Goal: Information Seeking & Learning: Check status

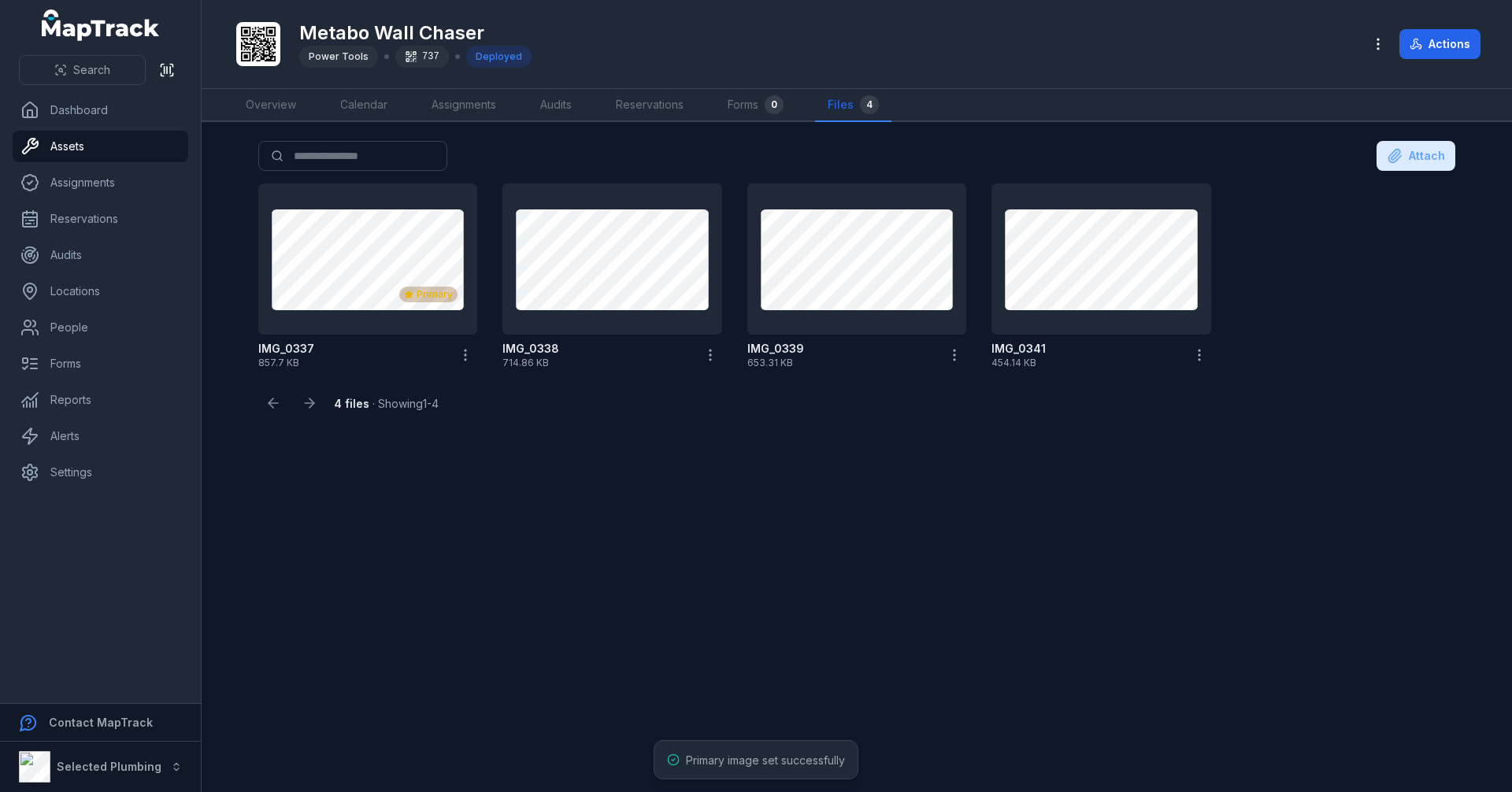
click at [598, 531] on main "Search for files Attach Primary IMG_0337 857.7 KB IMG_0338 714.86 KB IMG_0339 6…" at bounding box center [856, 457] width 1311 height 670
click at [95, 142] on link "Assets" at bounding box center [100, 146] width 176 height 31
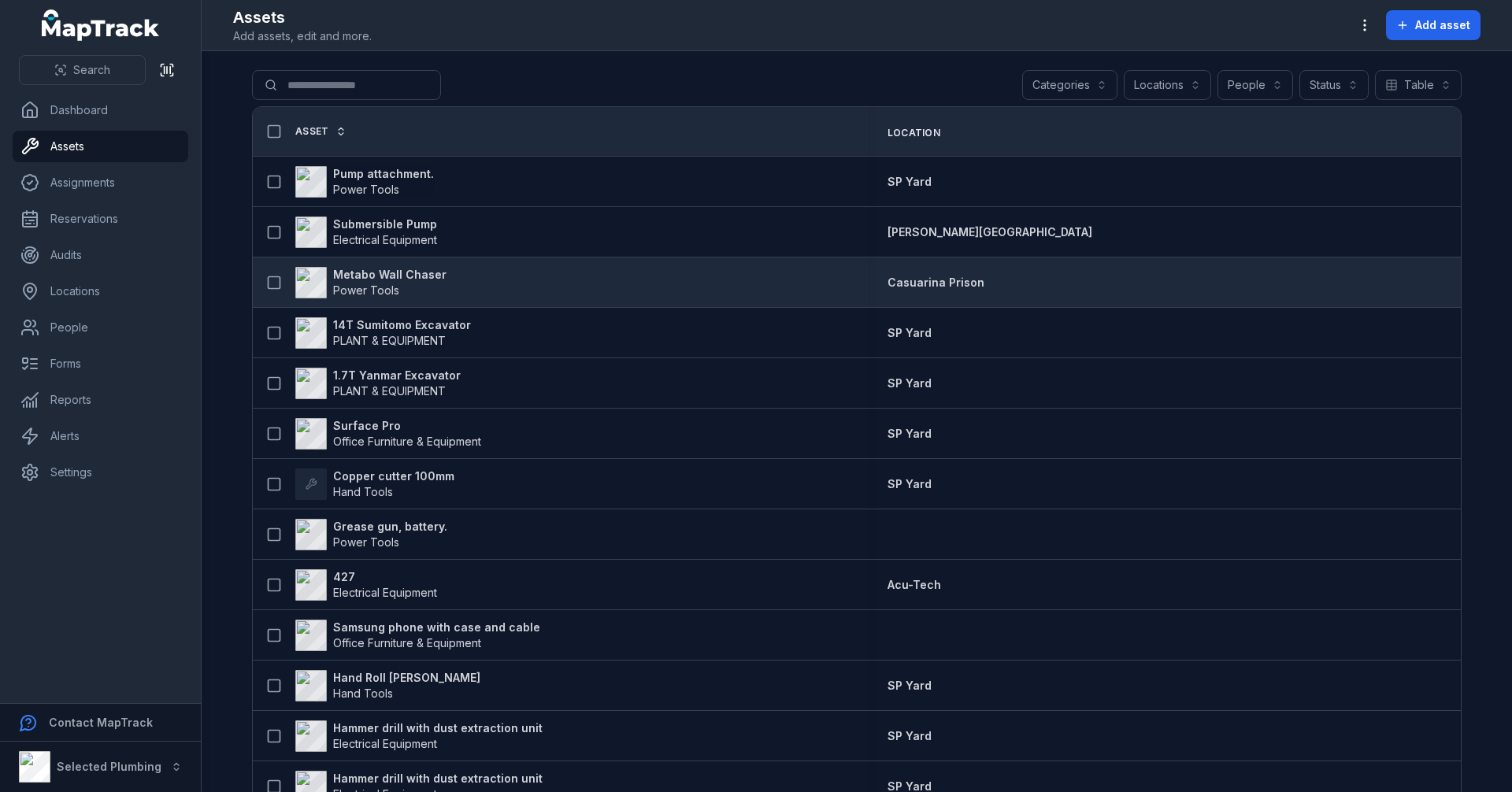
click at [381, 277] on strong "Metabo Wall Chaser" at bounding box center [389, 275] width 114 height 16
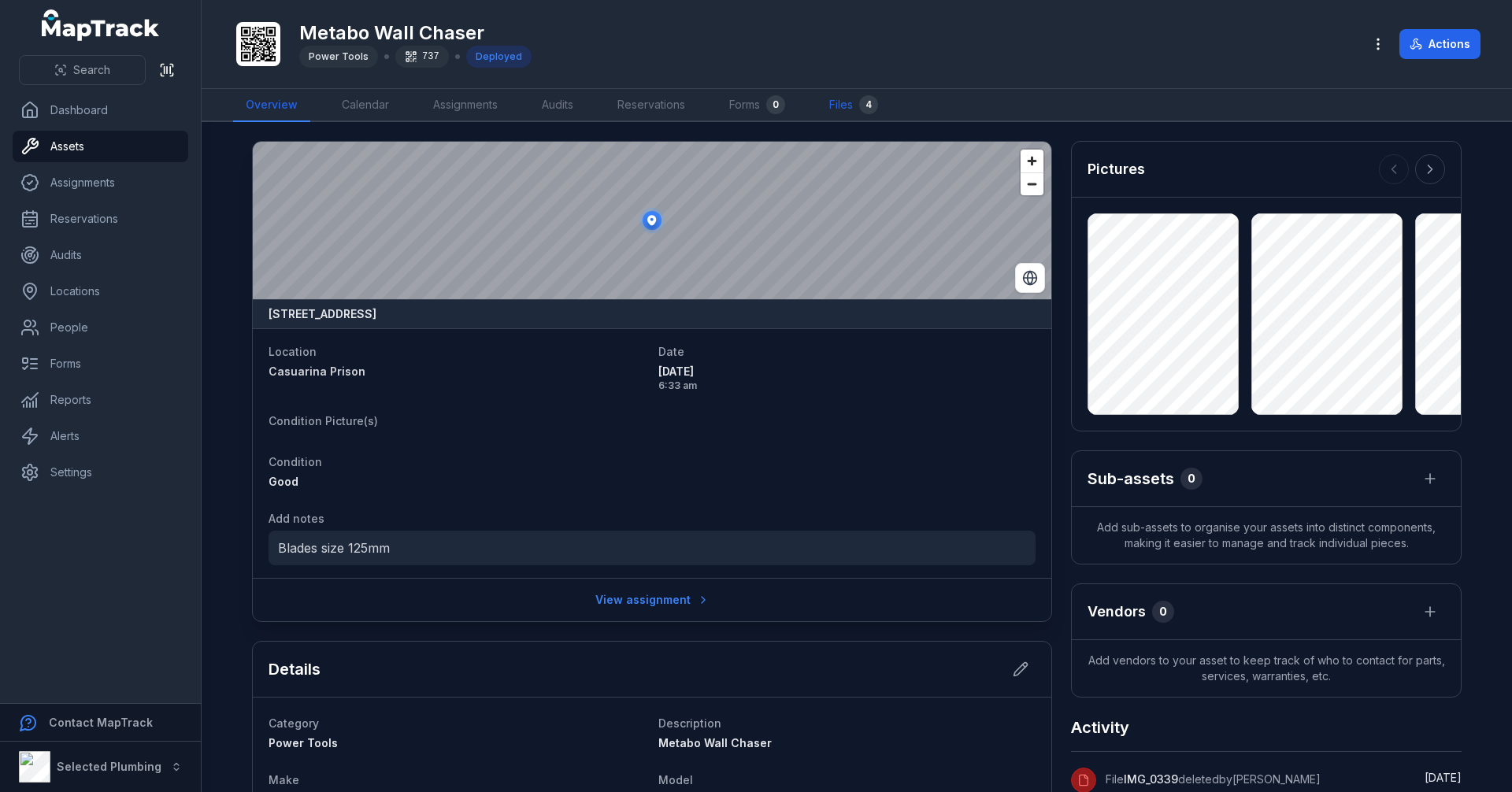
click at [867, 103] on div "4" at bounding box center [869, 105] width 19 height 19
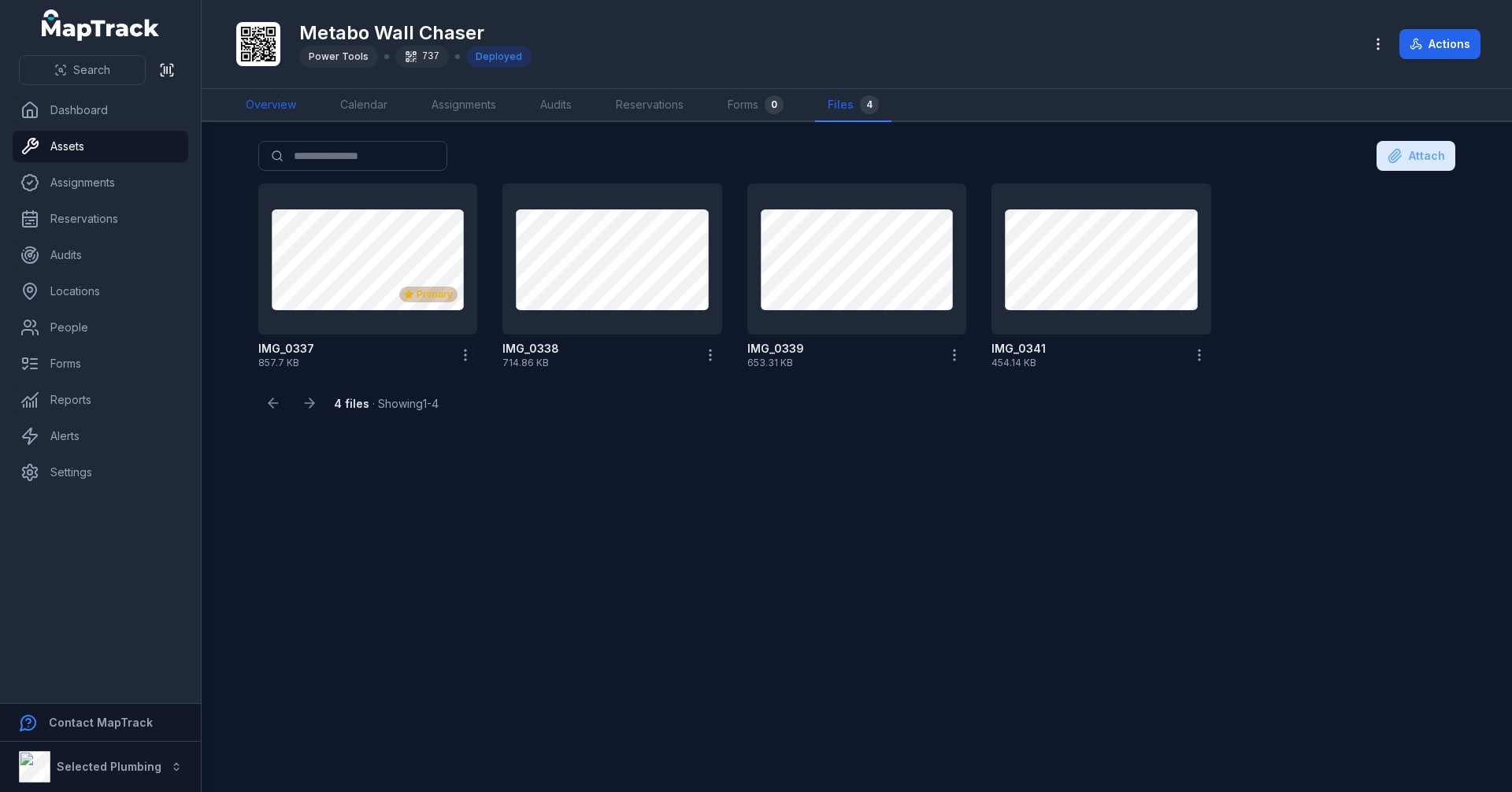
click at [267, 109] on link "Overview" at bounding box center [270, 105] width 75 height 33
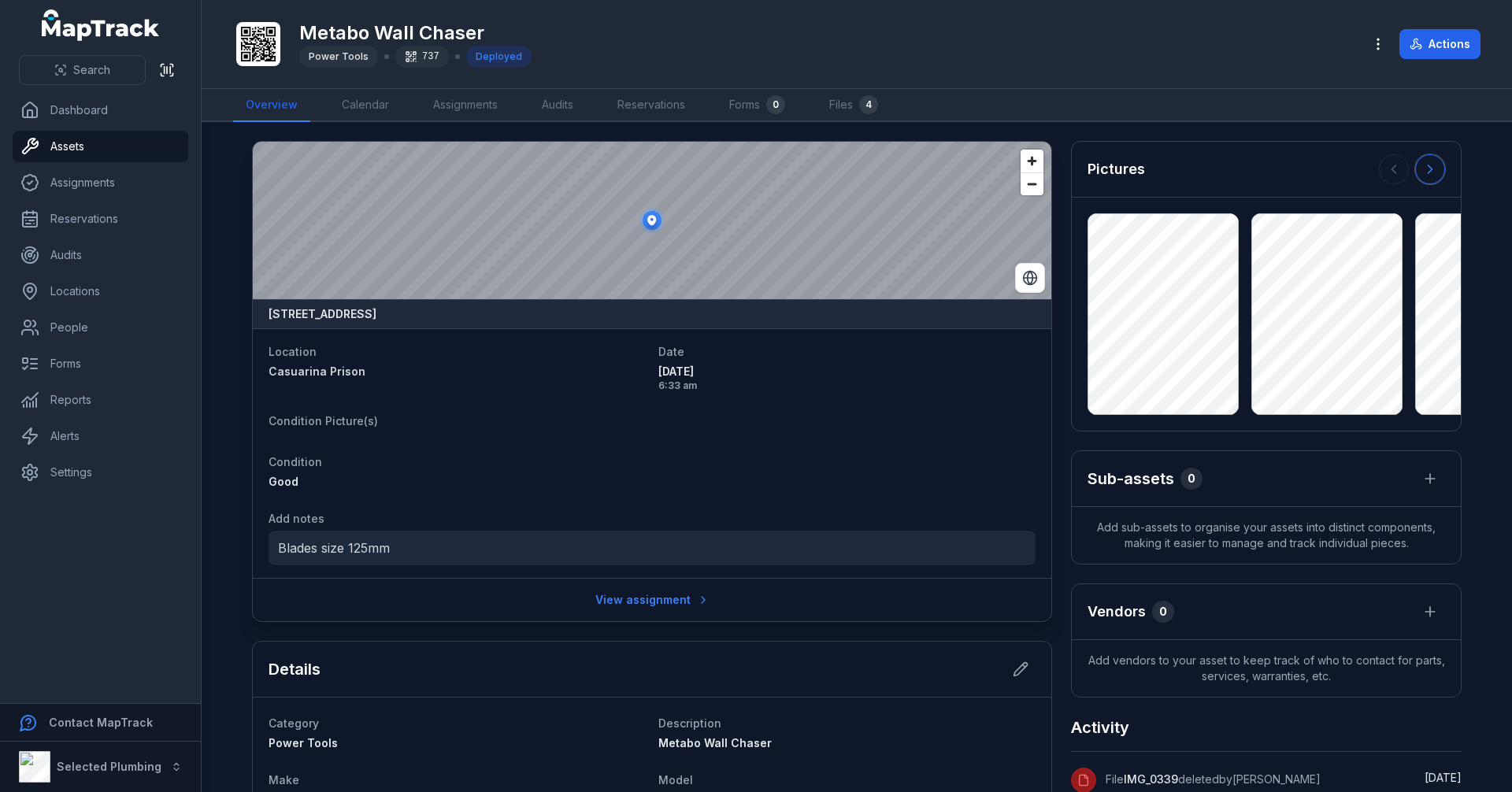
click at [1425, 174] on icon at bounding box center [1430, 169] width 16 height 16
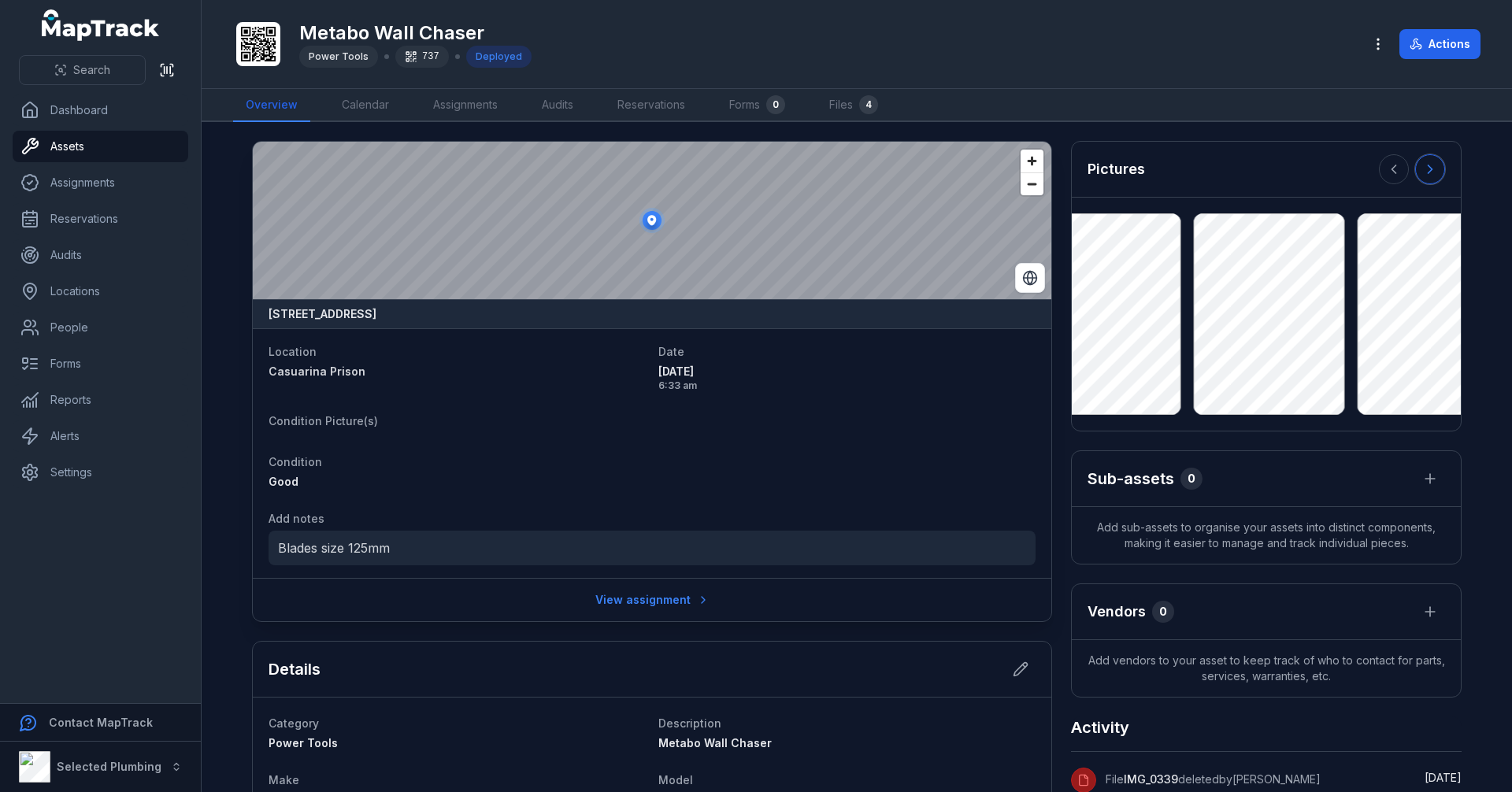
click at [1425, 174] on icon at bounding box center [1430, 169] width 16 height 16
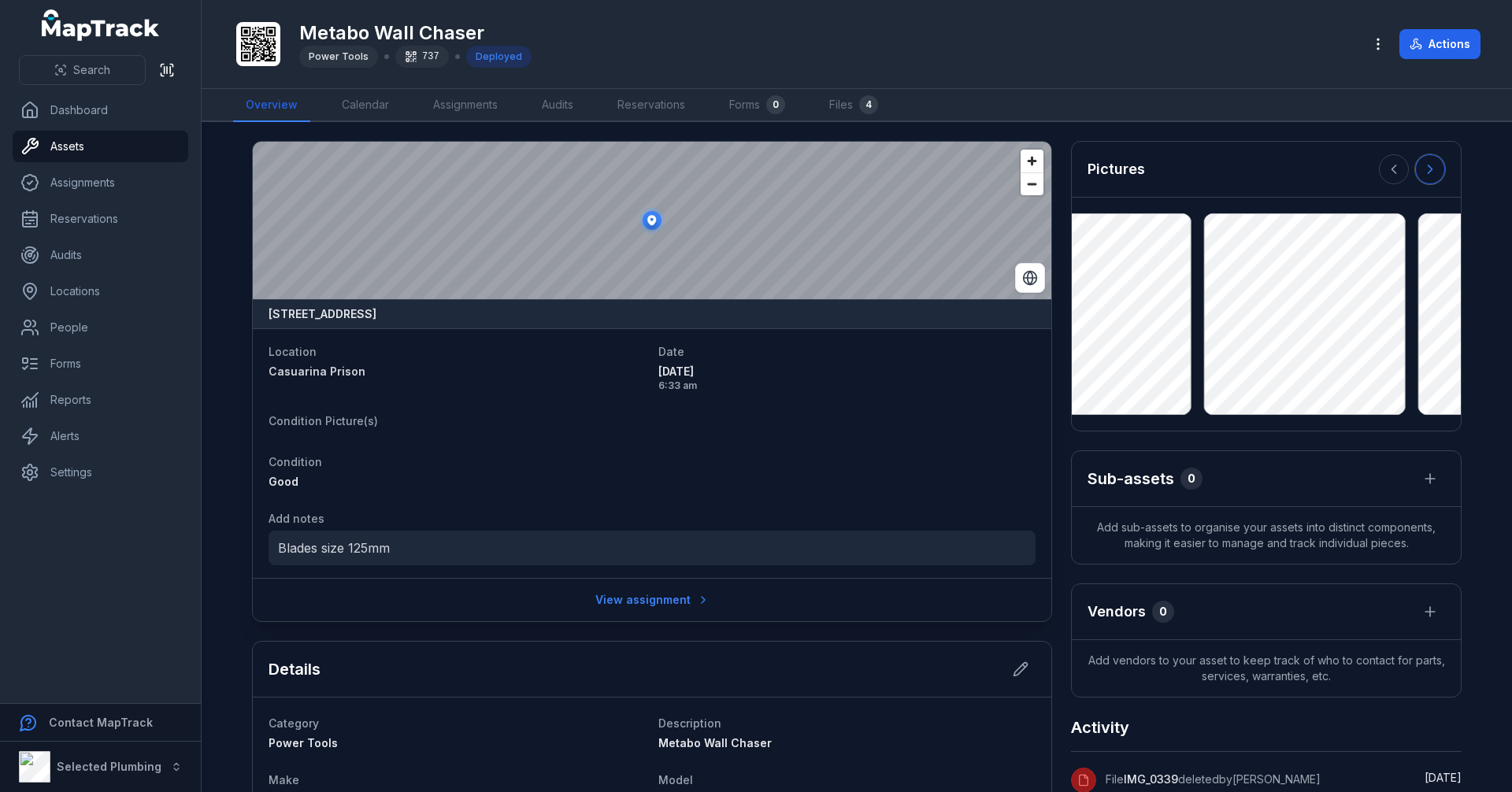
click at [1425, 174] on icon at bounding box center [1430, 169] width 16 height 16
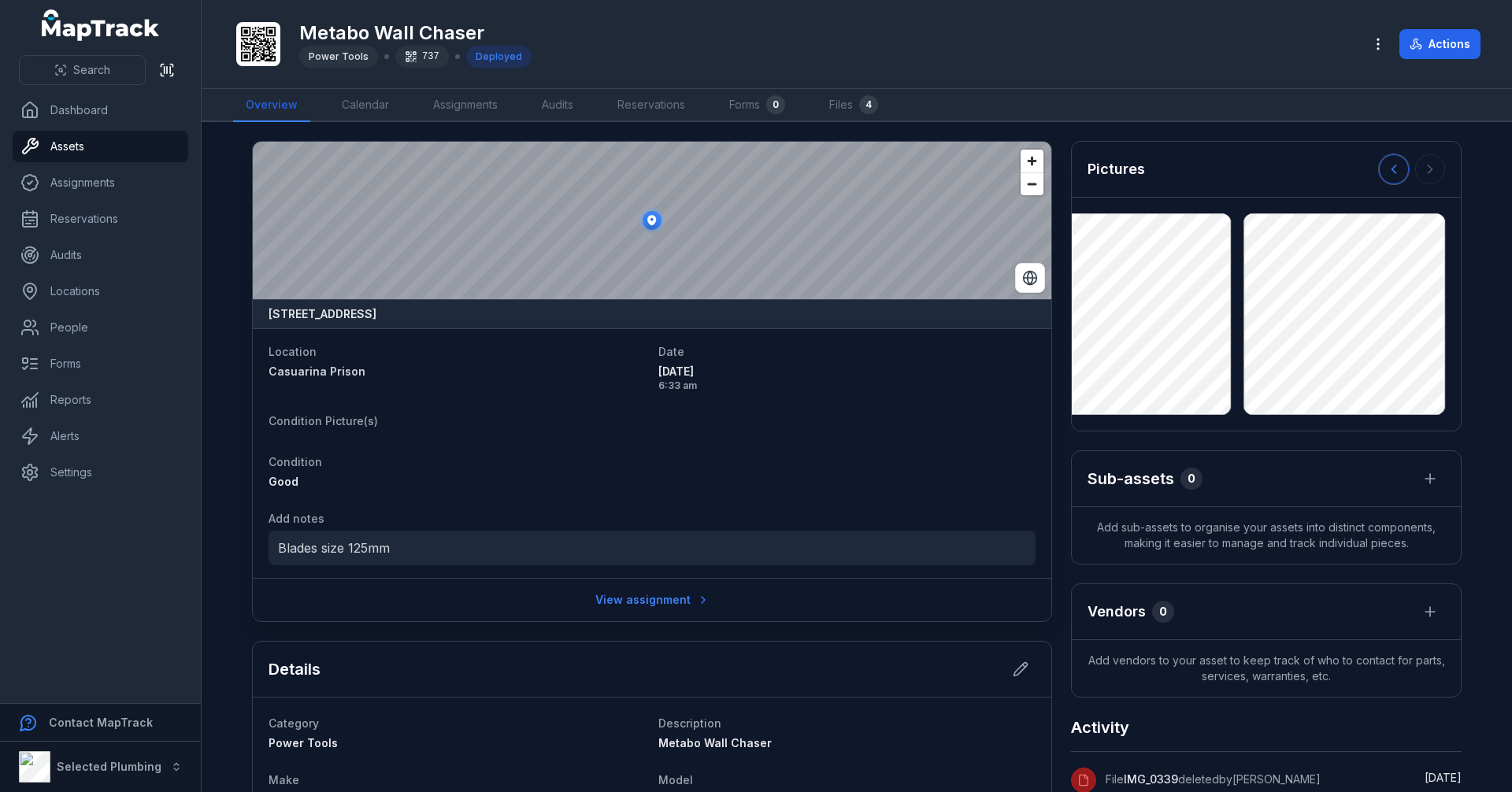
click at [1393, 171] on icon at bounding box center [1394, 169] width 16 height 16
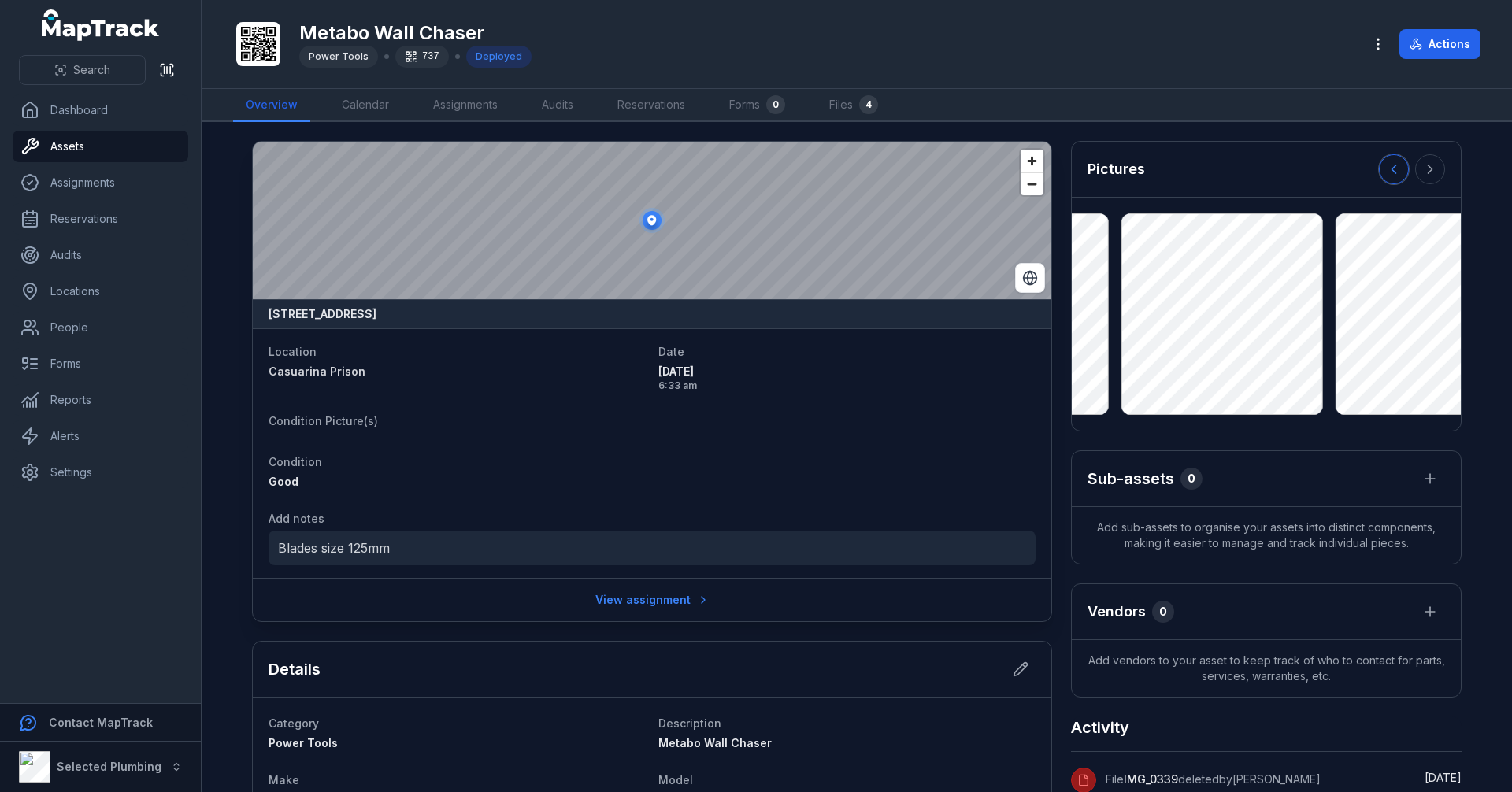
click at [1393, 171] on icon at bounding box center [1394, 169] width 16 height 16
click at [1393, 170] on icon at bounding box center [1394, 169] width 16 height 16
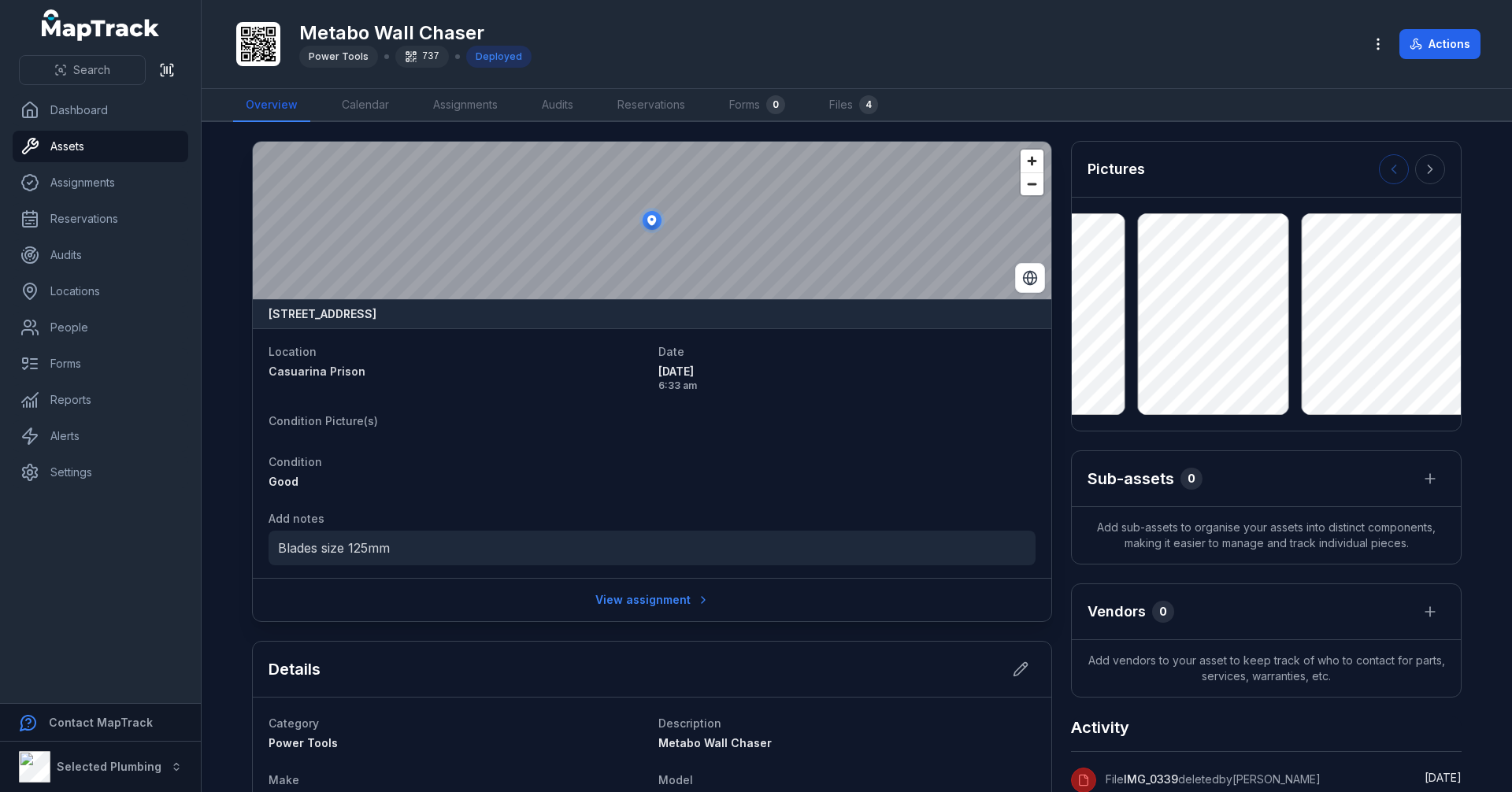
click at [1393, 170] on div at bounding box center [1412, 169] width 66 height 30
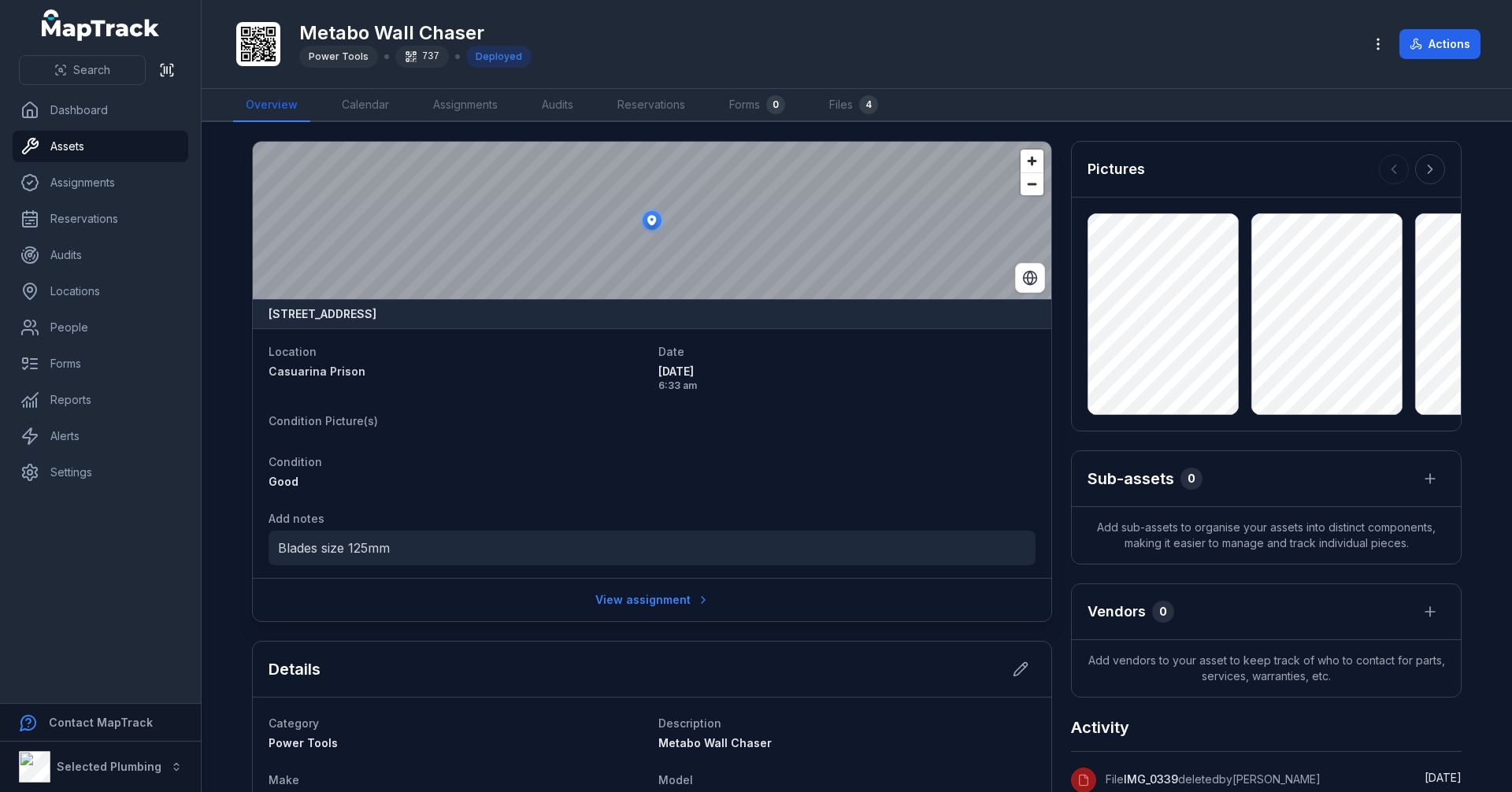
click at [959, 493] on dl "Location [GEOGRAPHIC_DATA] Date [DATE] 6:33 am Condition Picture(s) Condition G…" at bounding box center [652, 453] width 767 height 223
click at [89, 145] on link "Assets" at bounding box center [100, 146] width 176 height 31
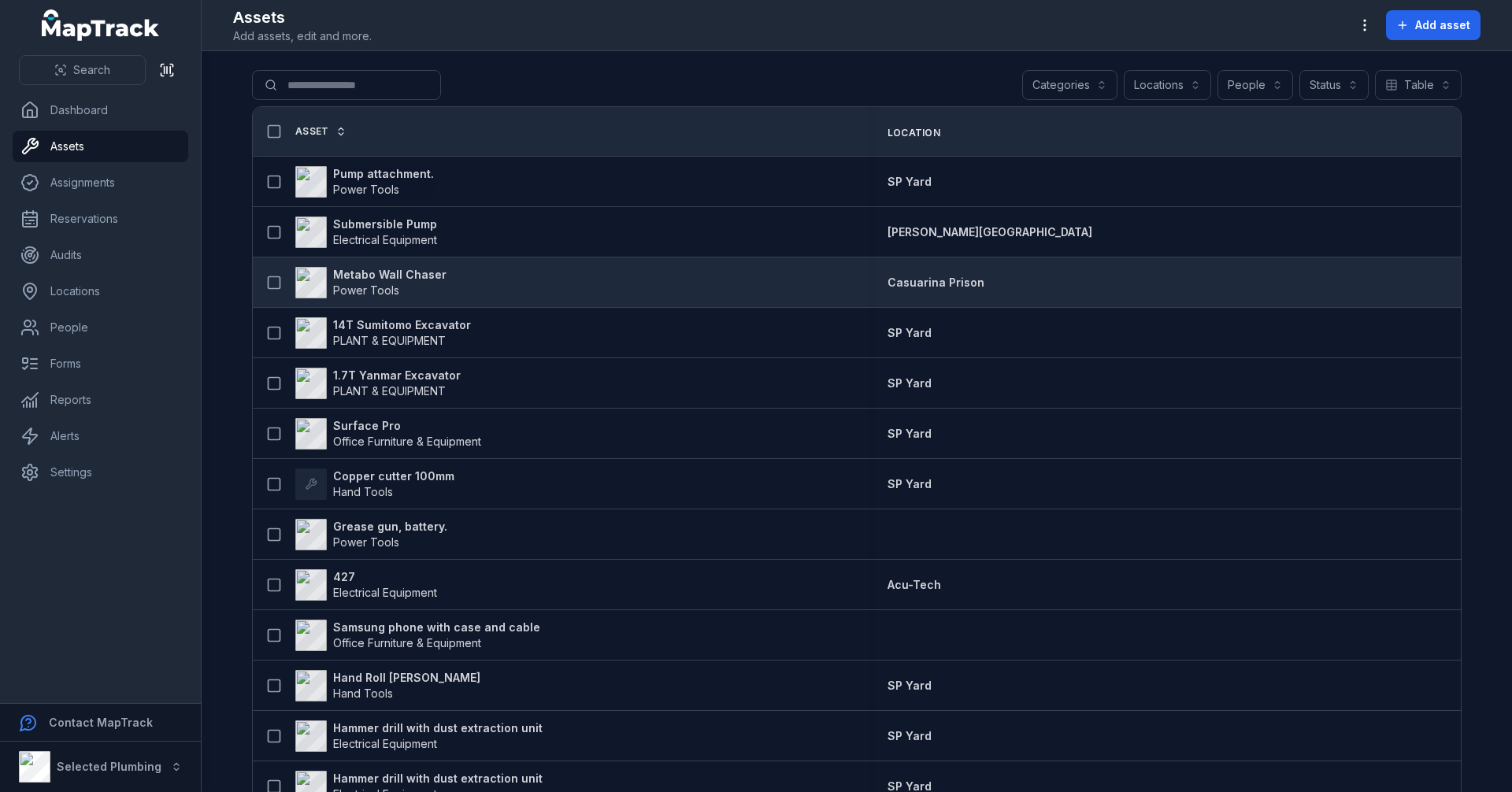
click at [403, 279] on strong "Metabo Wall Chaser" at bounding box center [389, 275] width 114 height 16
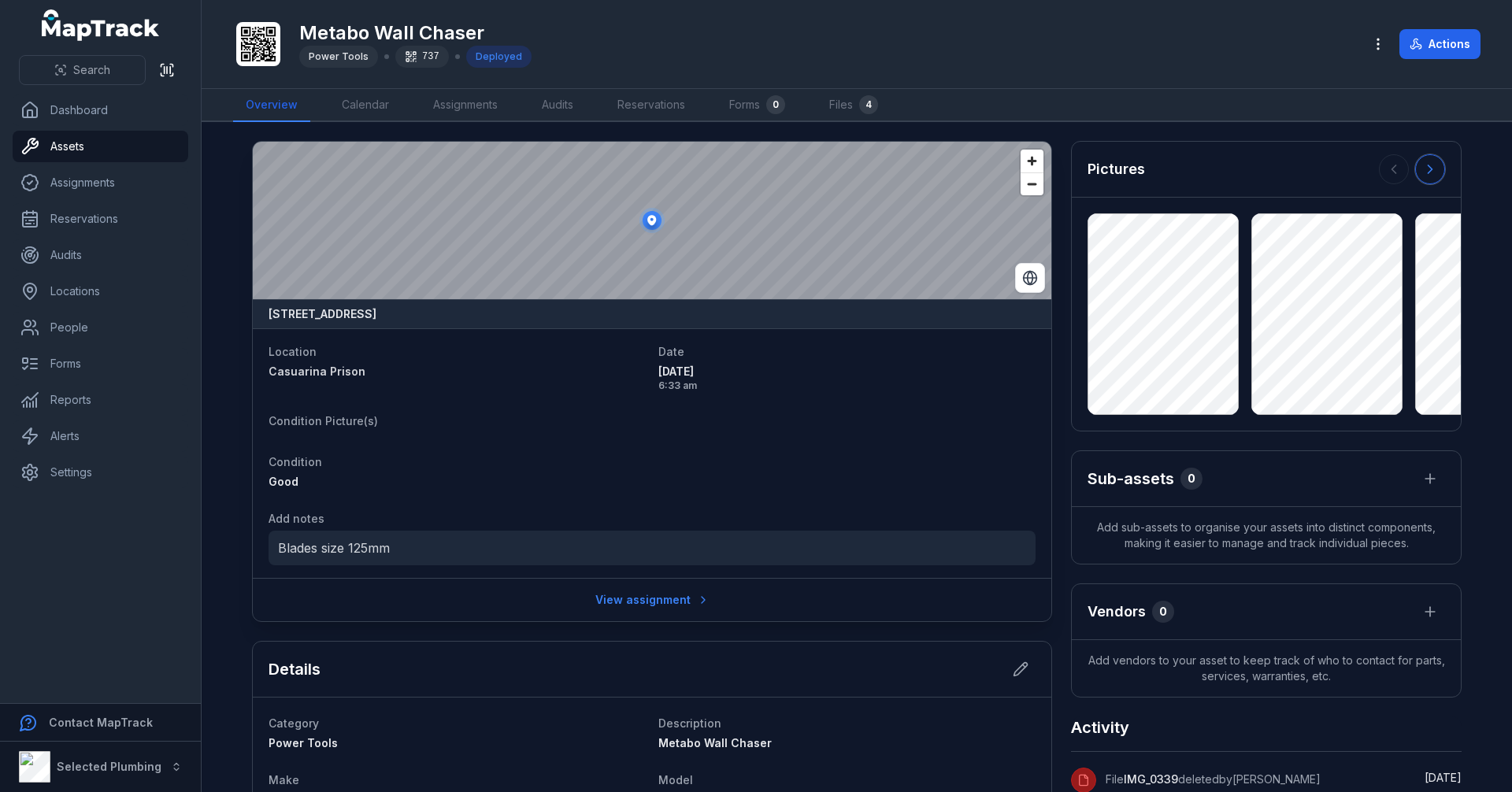
click at [1422, 169] on icon at bounding box center [1430, 169] width 16 height 16
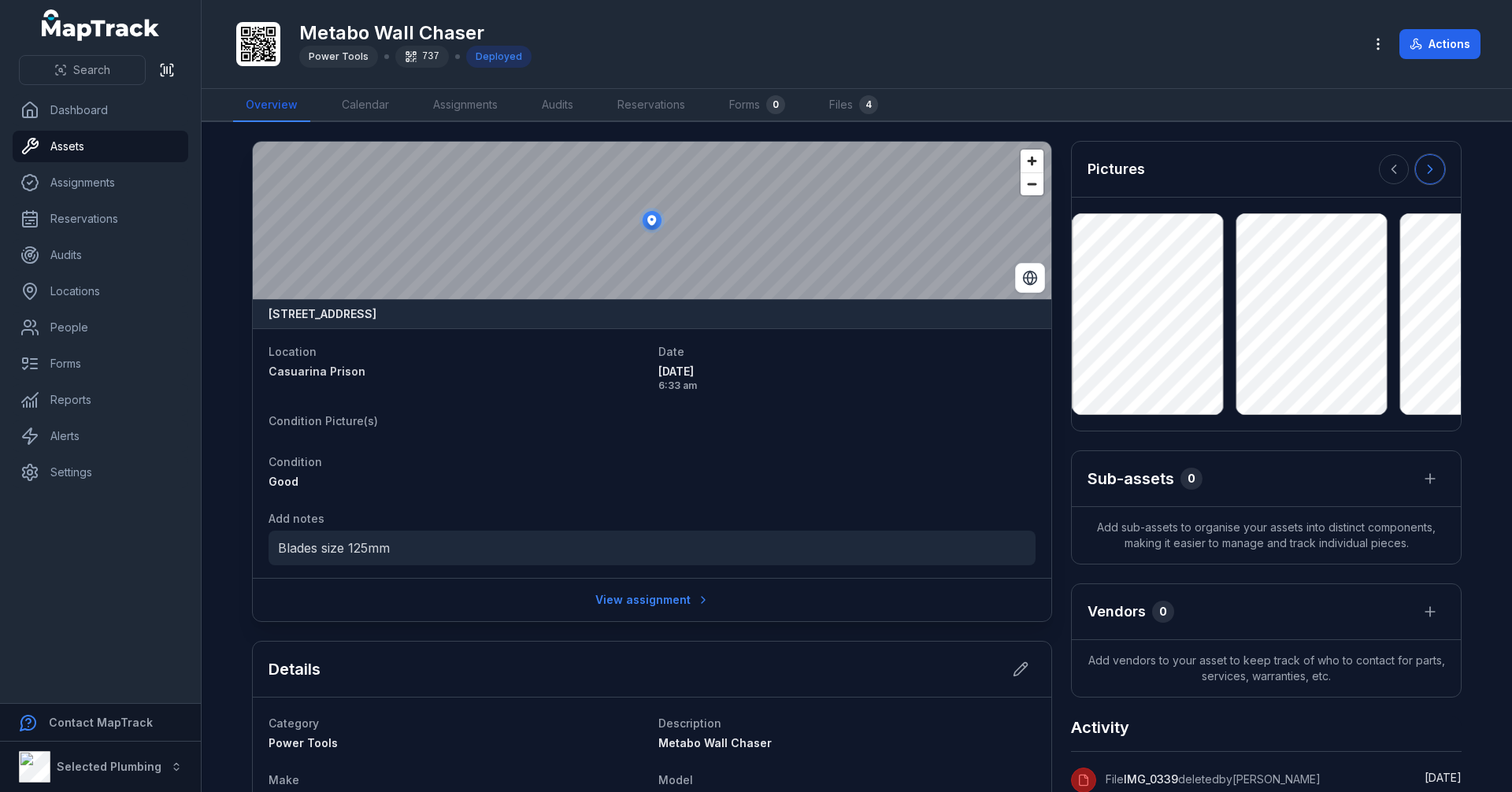
click at [1422, 169] on icon at bounding box center [1430, 169] width 16 height 16
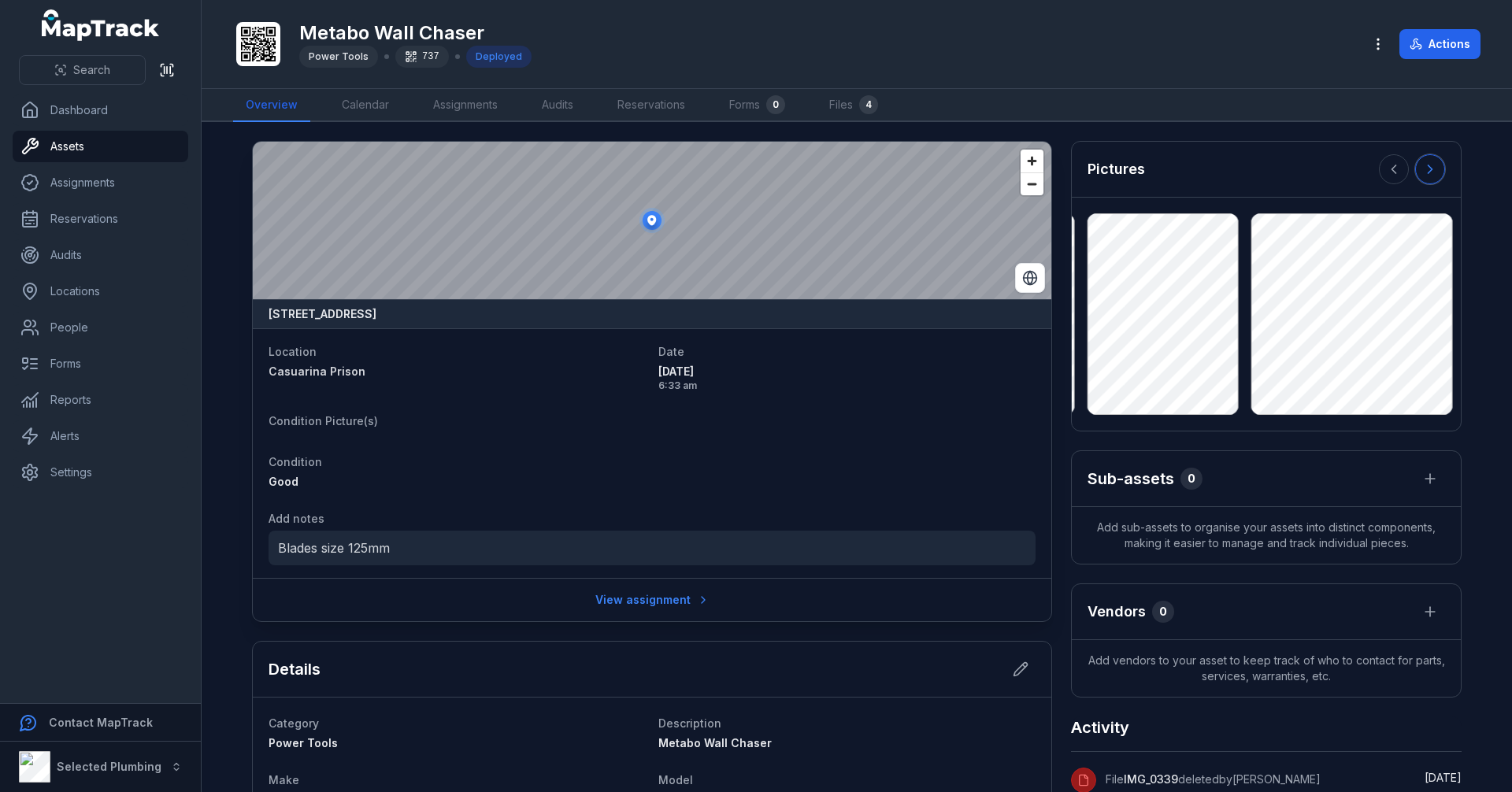
click at [1422, 169] on icon at bounding box center [1430, 169] width 16 height 16
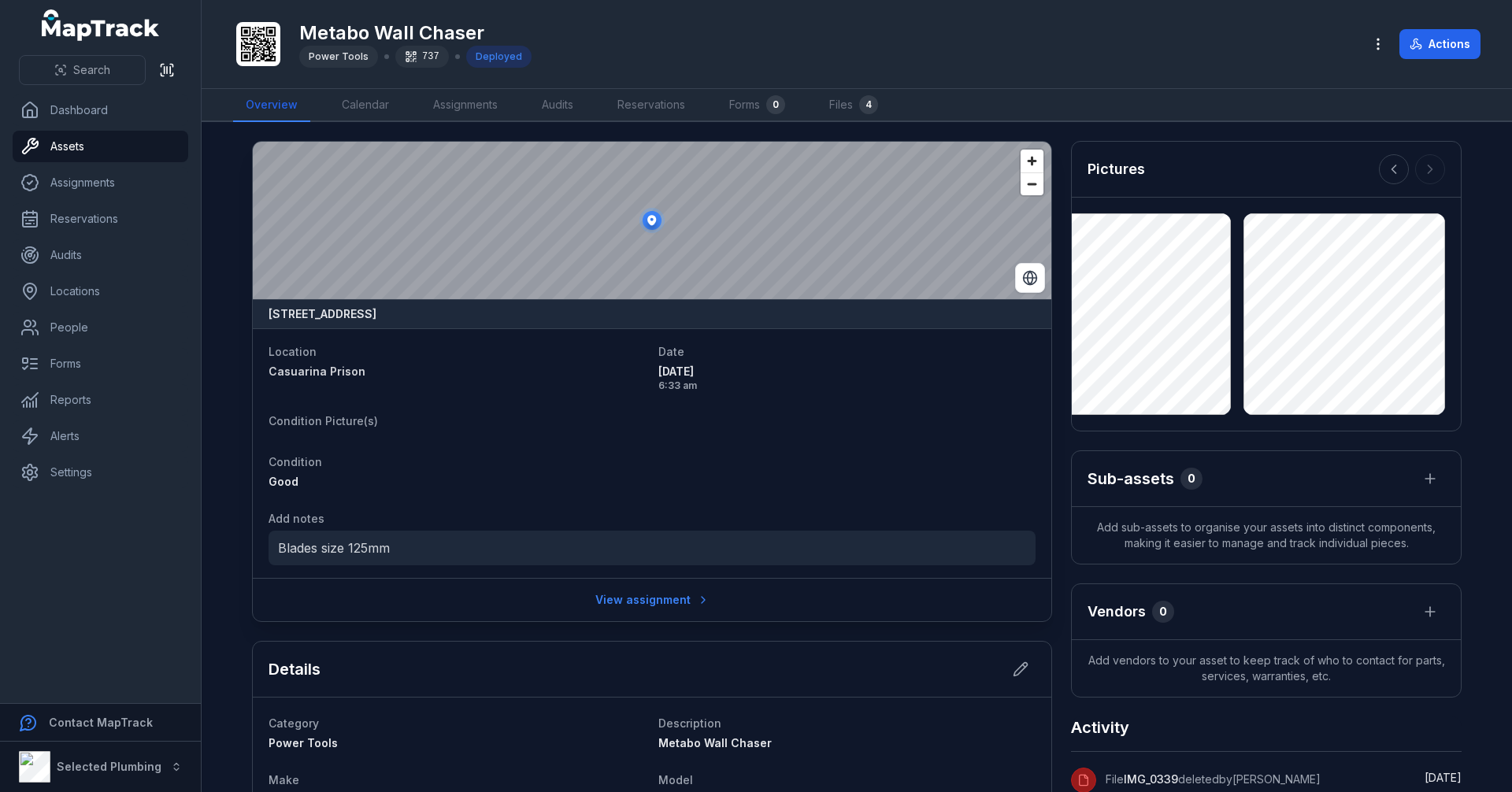
drag, startPoint x: 452, startPoint y: 382, endPoint x: 454, endPoint y: 370, distance: 12.2
click at [453, 376] on div "Location [GEOGRAPHIC_DATA]" at bounding box center [456, 366] width 377 height 51
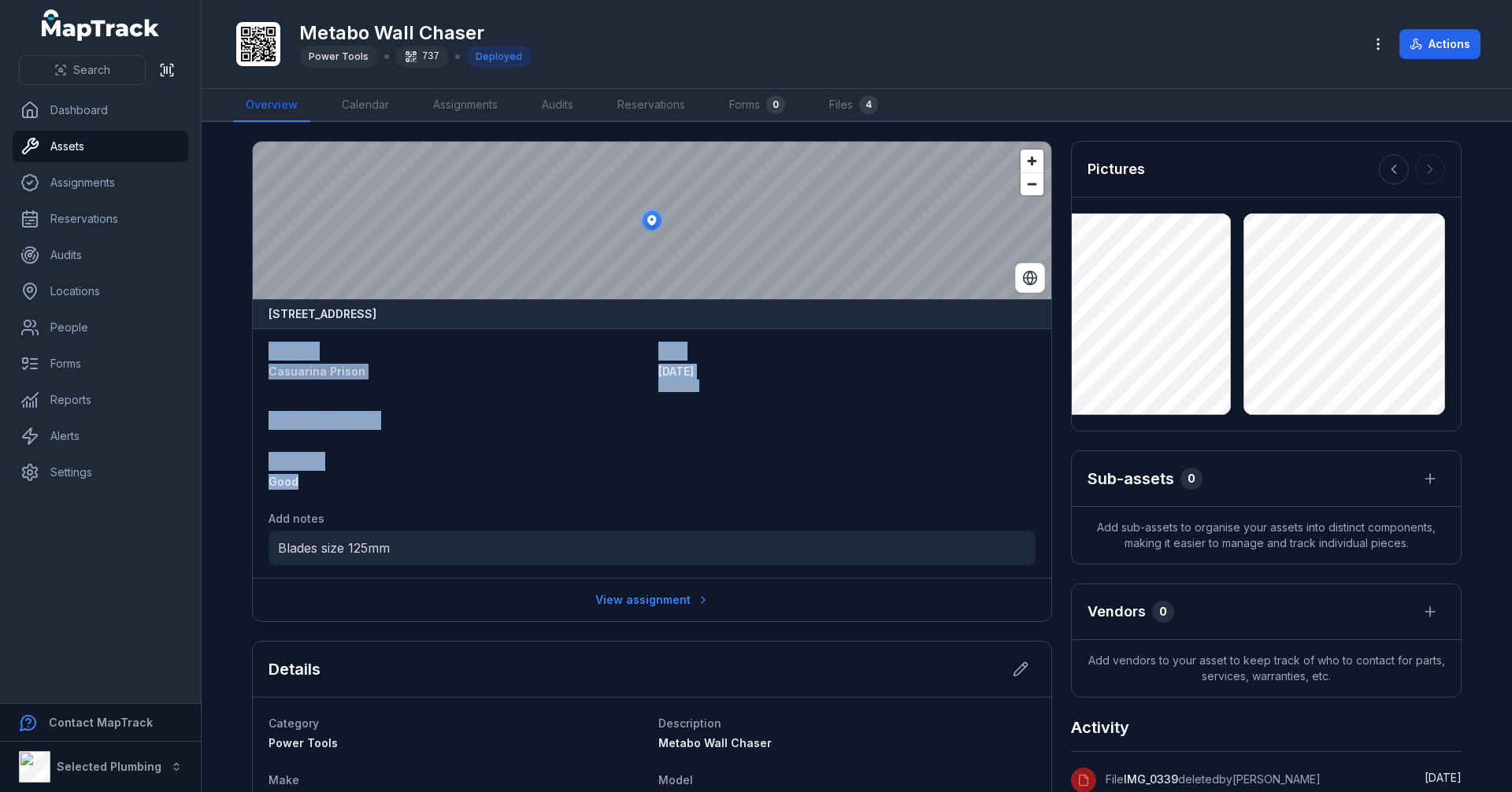
drag, startPoint x: 316, startPoint y: 482, endPoint x: 246, endPoint y: 344, distance: 154.7
click at [253, 344] on div "Location [GEOGRAPHIC_DATA] Date [DATE] 6:33 am Condition Picture(s) Condition G…" at bounding box center [652, 453] width 799 height 250
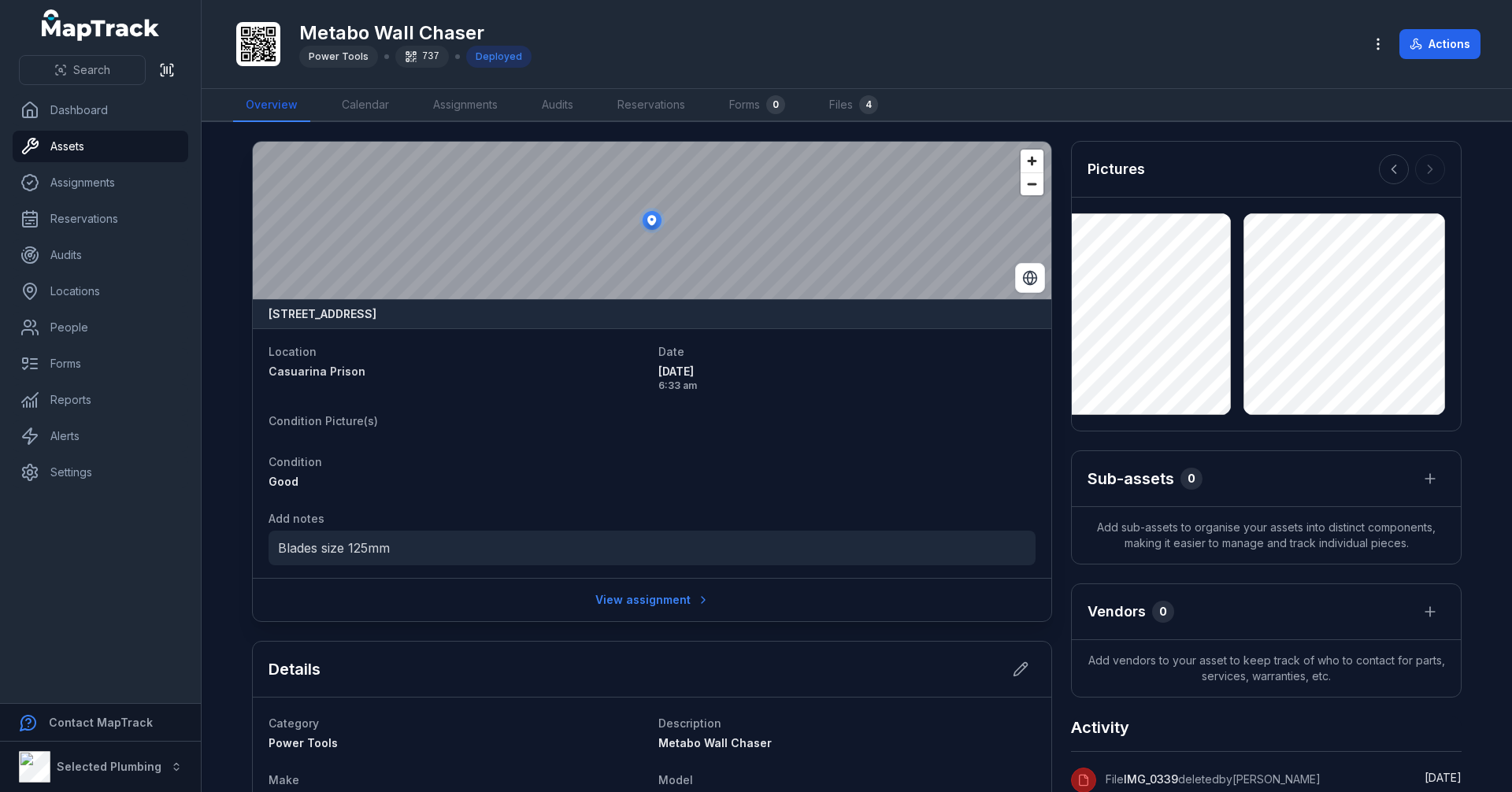
click at [659, 525] on dt "Add notes" at bounding box center [652, 518] width 767 height 19
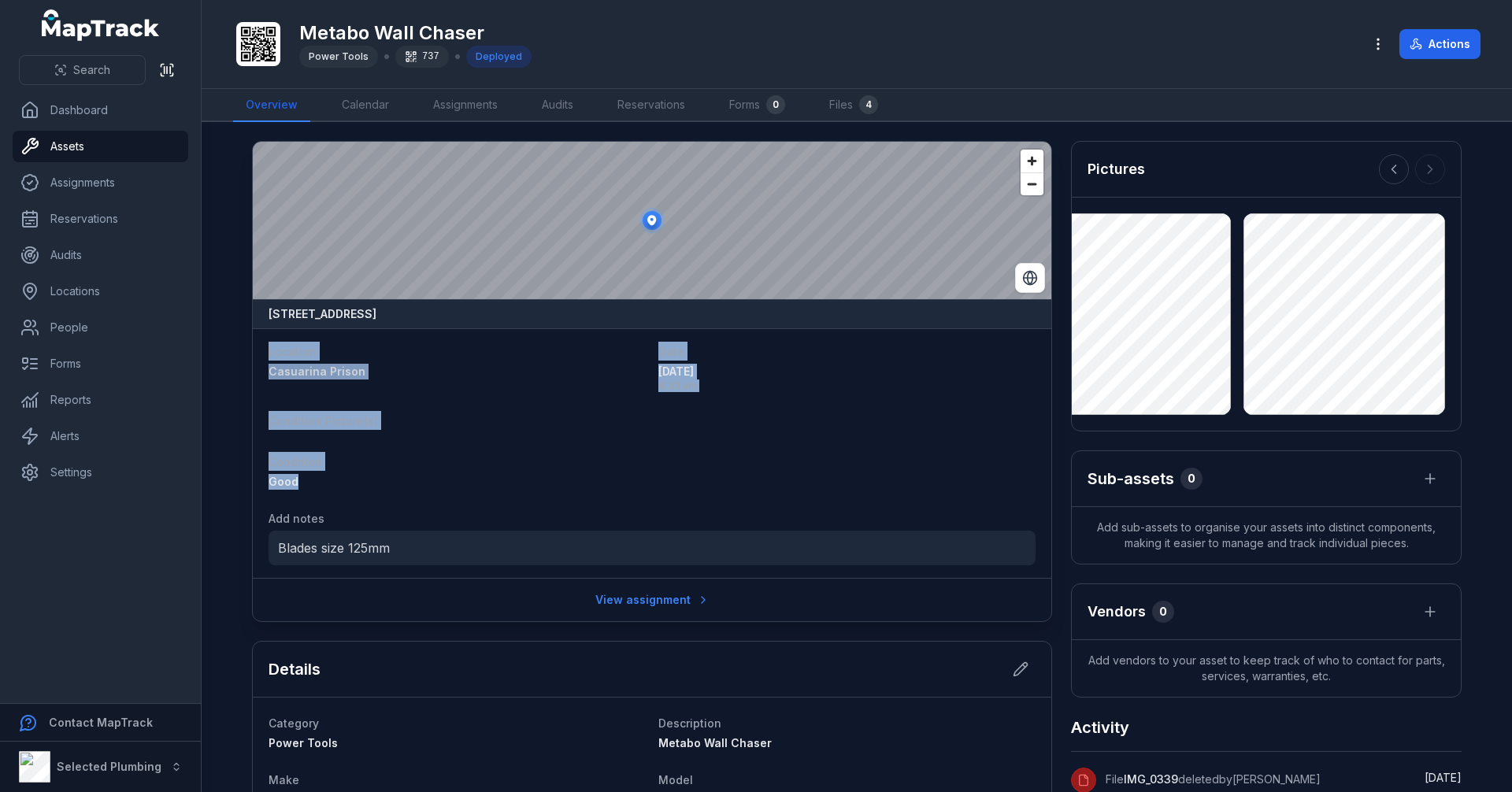
drag, startPoint x: 321, startPoint y: 482, endPoint x: 263, endPoint y: 337, distance: 156.2
click at [263, 337] on div "Location [GEOGRAPHIC_DATA] Date [DATE] 6:33 am Condition Picture(s) Condition G…" at bounding box center [652, 453] width 799 height 250
click at [446, 476] on div "Good" at bounding box center [456, 482] width 377 height 16
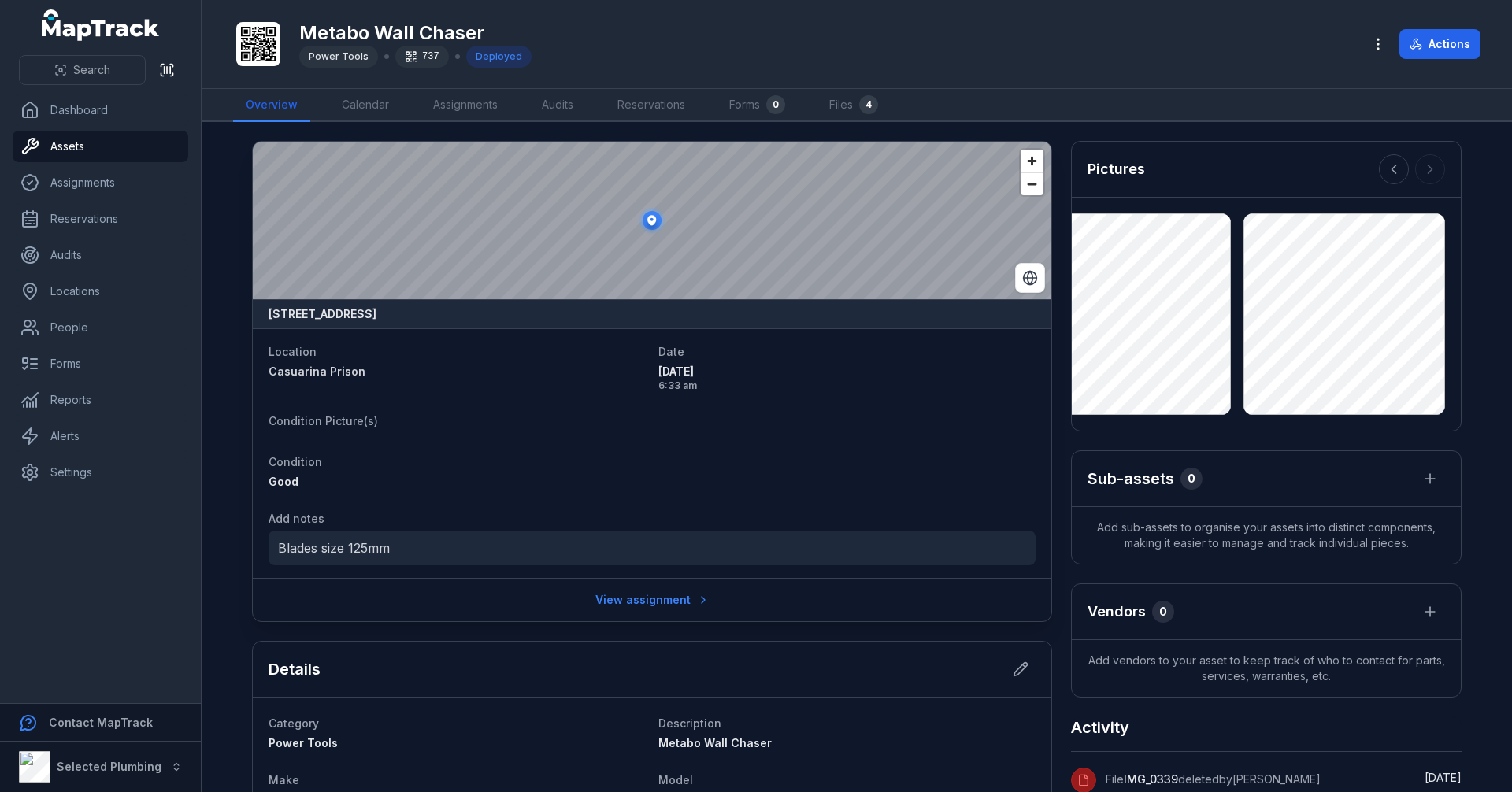
drag, startPoint x: 742, startPoint y: 396, endPoint x: 826, endPoint y: 359, distance: 91.8
click at [826, 359] on dt "Date" at bounding box center [847, 351] width 377 height 19
drag, startPoint x: 788, startPoint y: 398, endPoint x: 778, endPoint y: 357, distance: 42.2
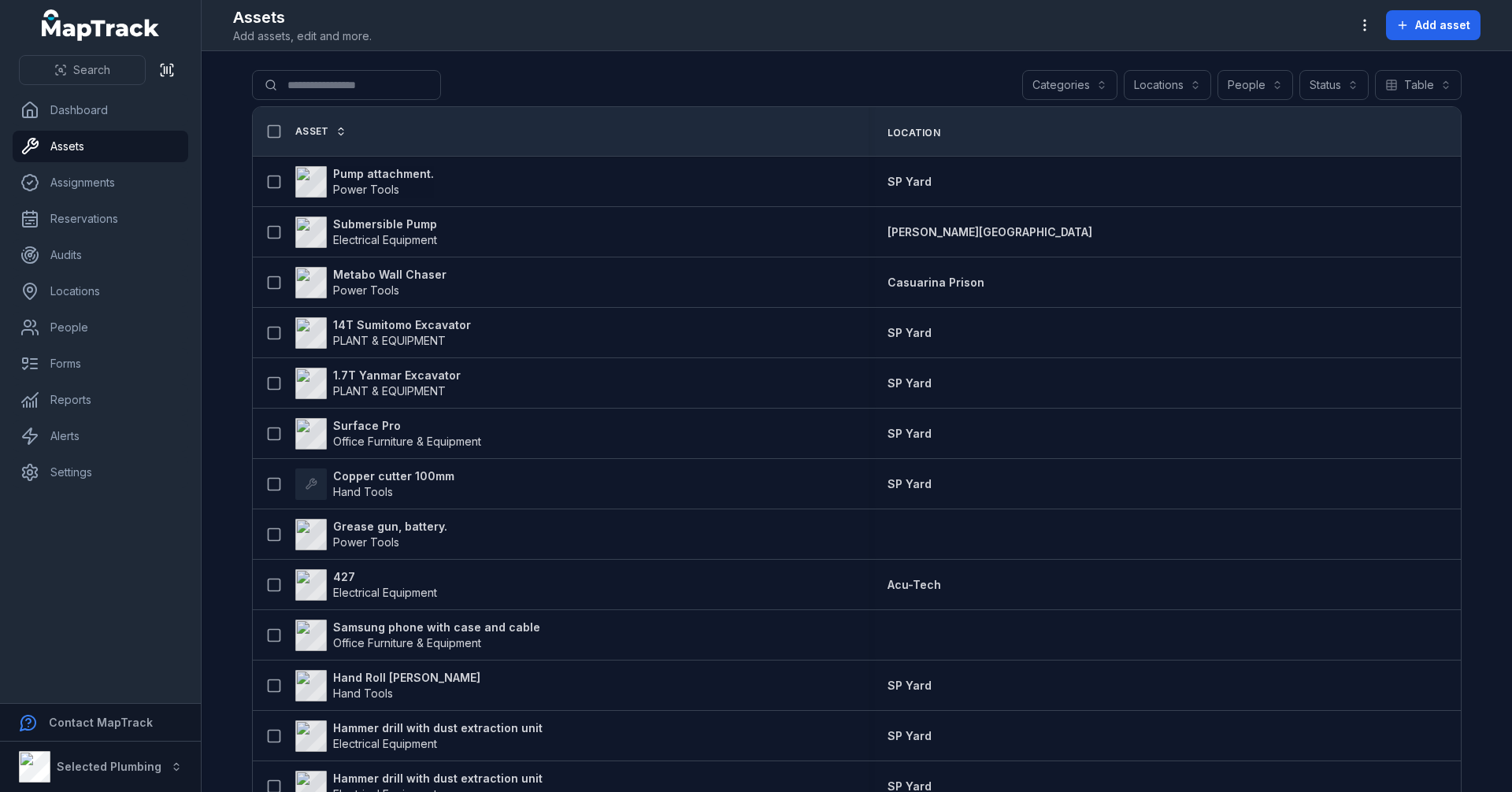
drag, startPoint x: 560, startPoint y: 73, endPoint x: 527, endPoint y: 77, distance: 33.2
click at [527, 77] on div "Search for assets Categories Locations People Status Table *****" at bounding box center [856, 88] width 1209 height 36
click at [232, 284] on main "Search for assets Categories Locations People Status Table ***** Asset Location…" at bounding box center [856, 422] width 1311 height 740
click at [594, 72] on div "Search for assets Categories Locations People Status Table *****" at bounding box center [856, 88] width 1209 height 36
click at [218, 273] on main "Search for assets Categories Locations People Status Table ***** Asset Location…" at bounding box center [856, 422] width 1311 height 740
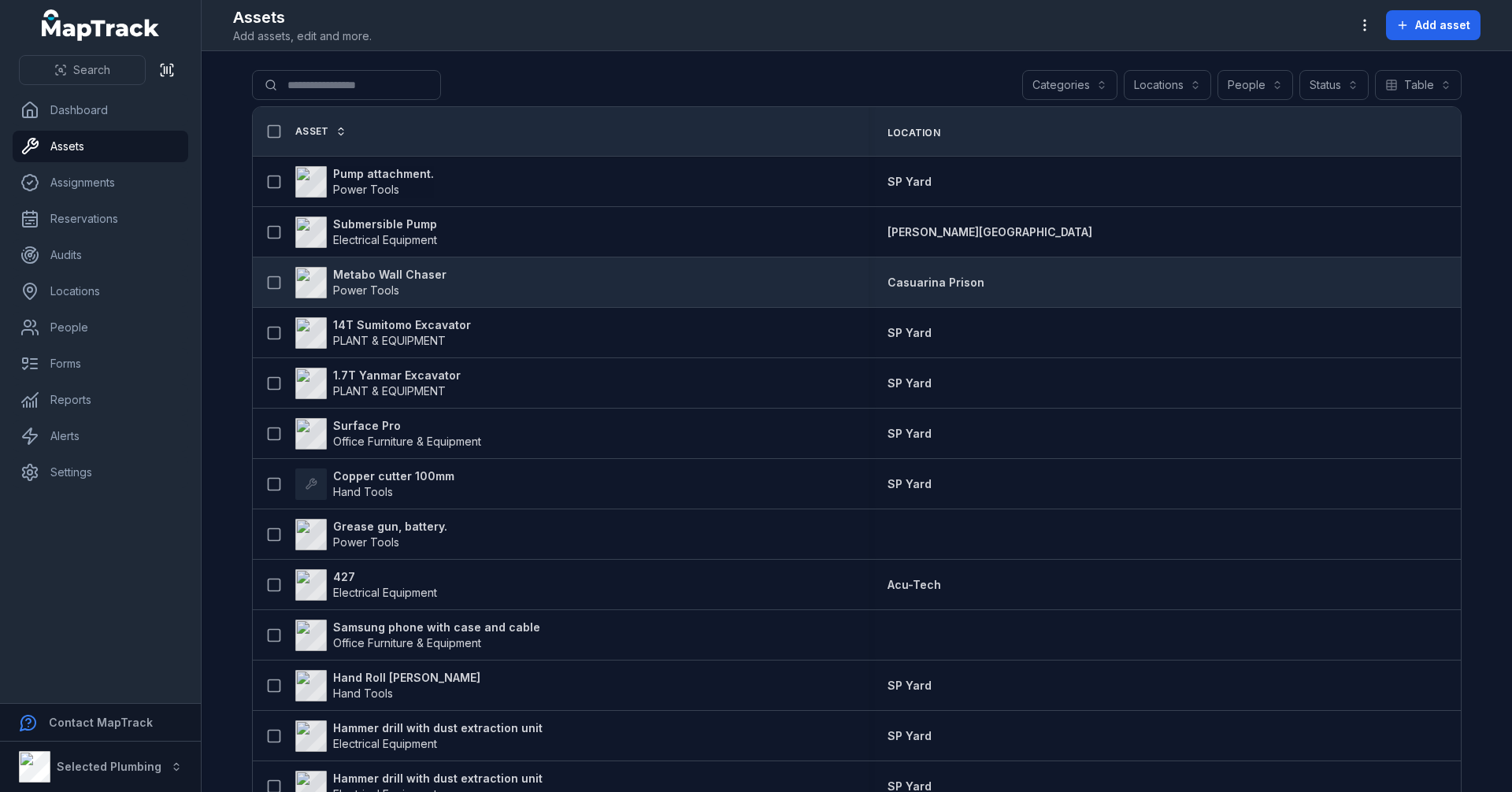
click at [385, 276] on strong "Metabo Wall Chaser" at bounding box center [389, 275] width 114 height 16
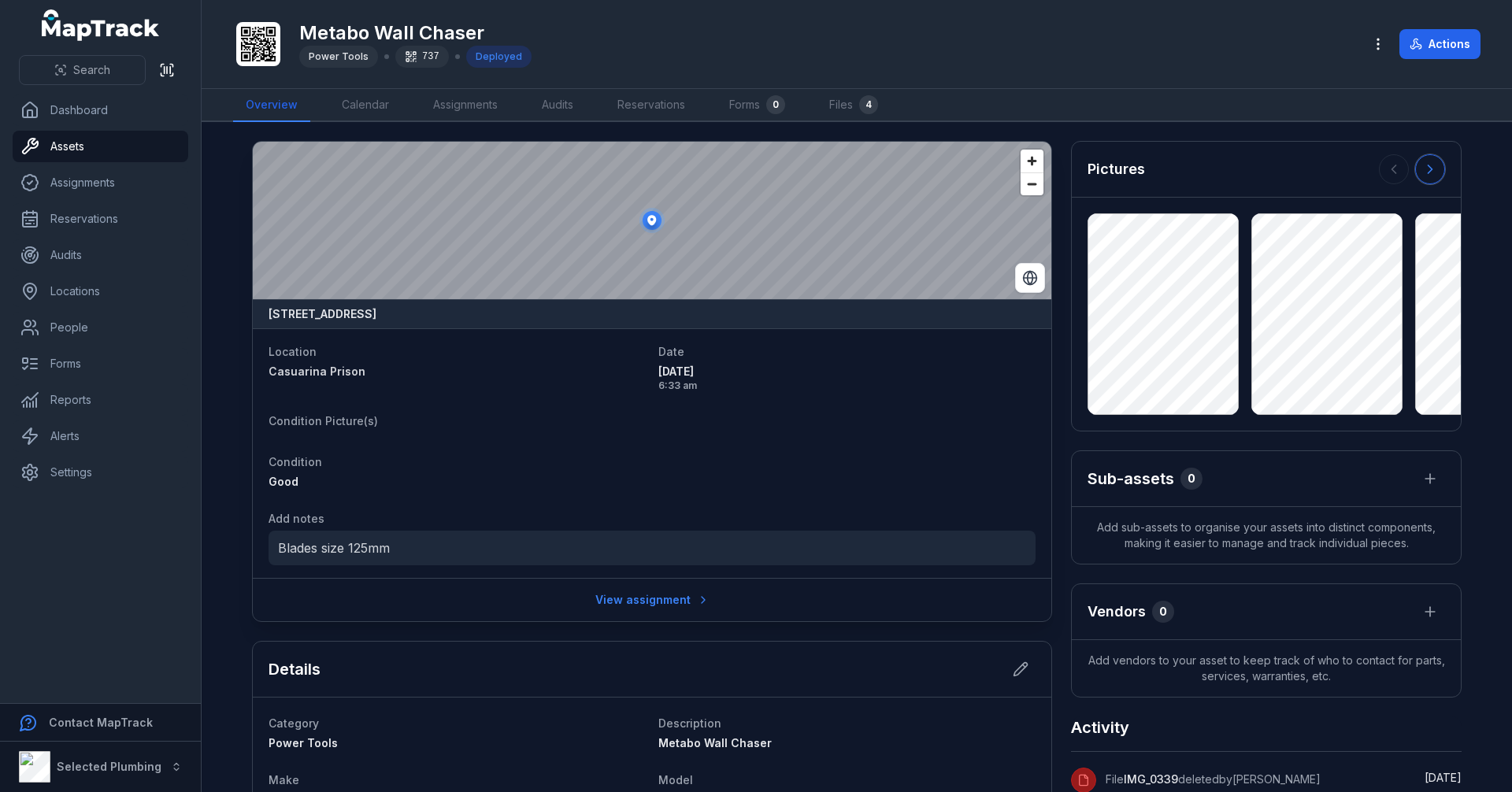
click at [1433, 171] on button at bounding box center [1430, 169] width 30 height 30
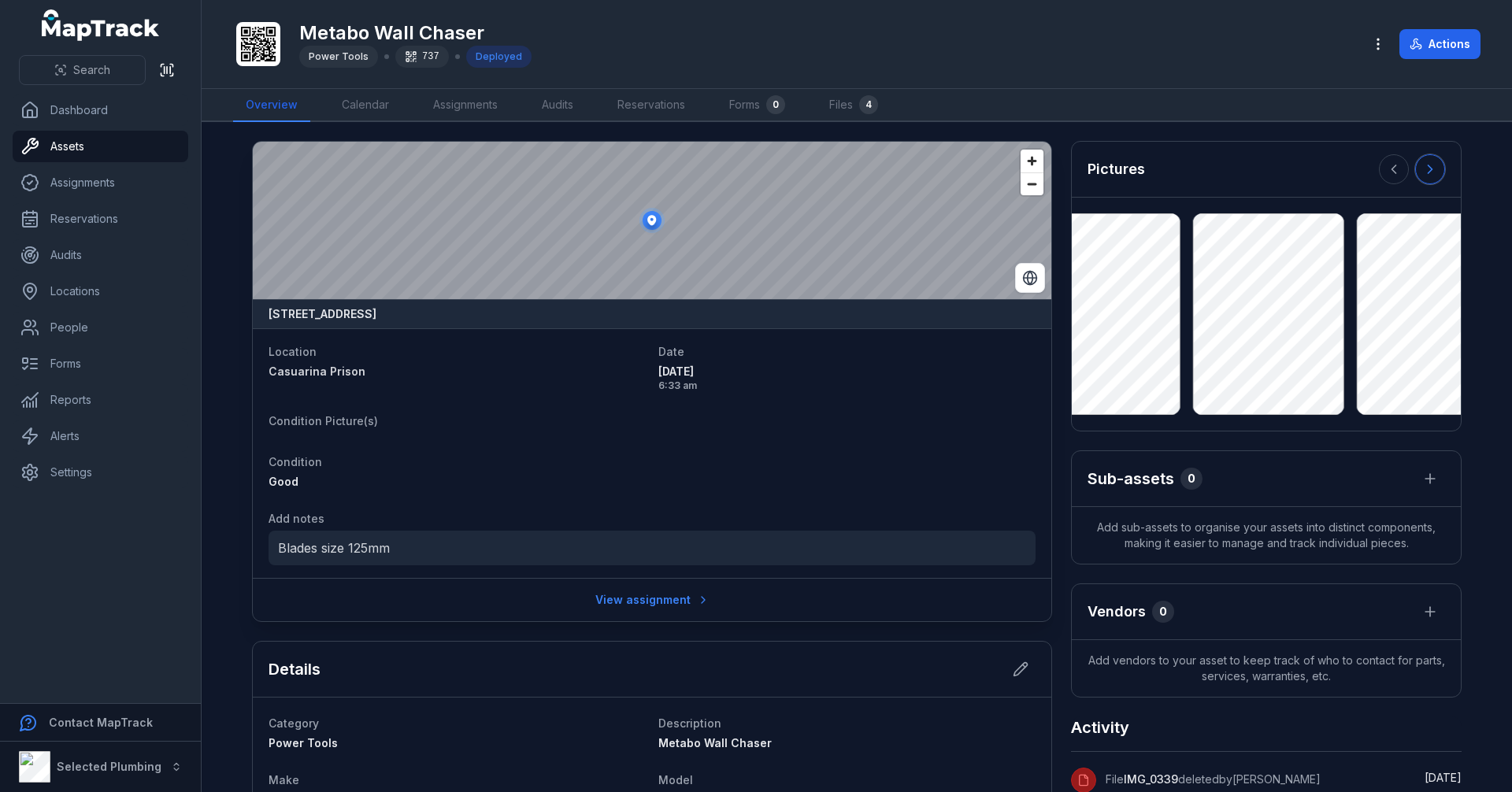
click at [1433, 171] on button at bounding box center [1430, 169] width 30 height 30
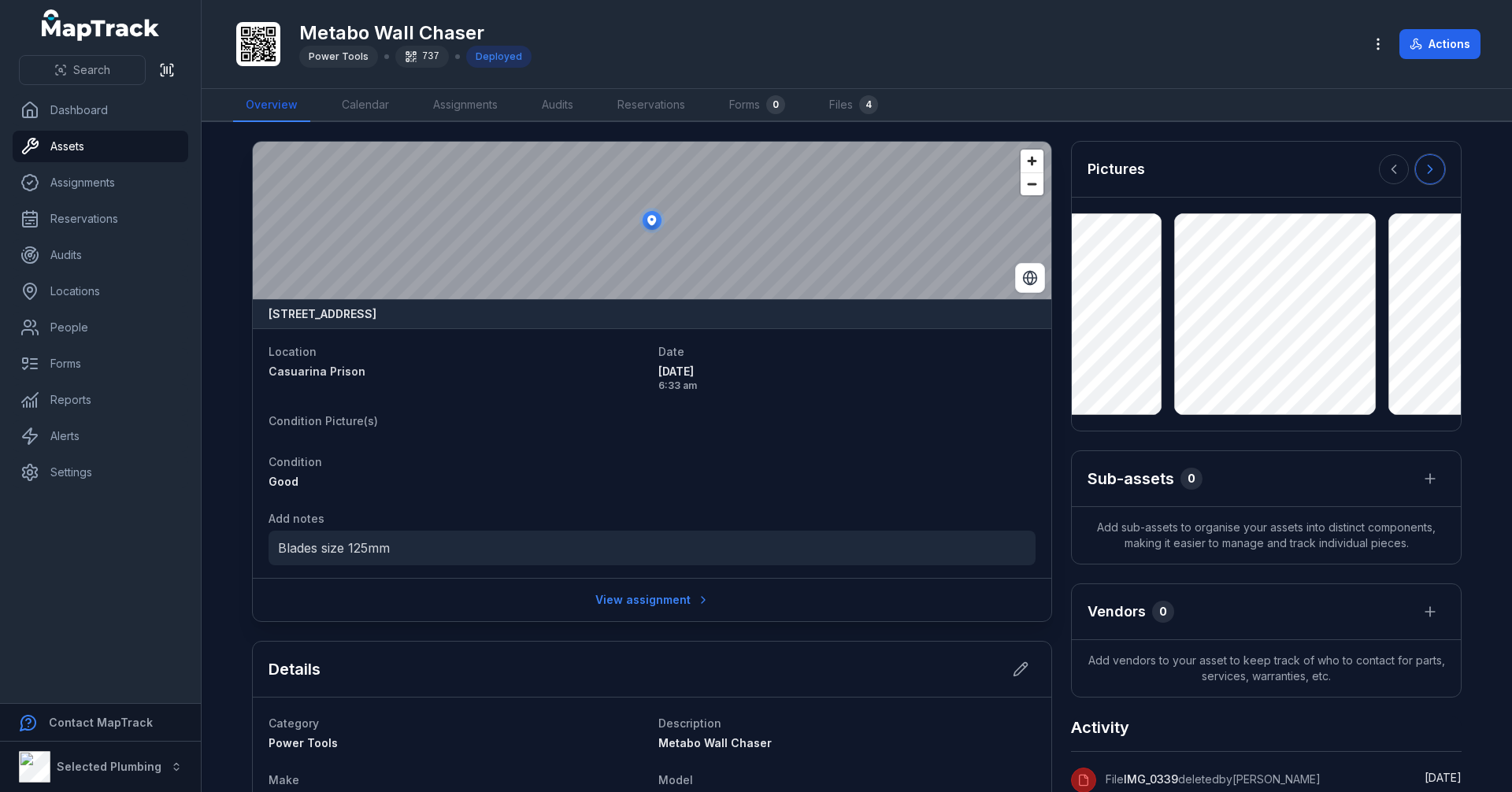
click at [1433, 171] on button at bounding box center [1430, 169] width 30 height 30
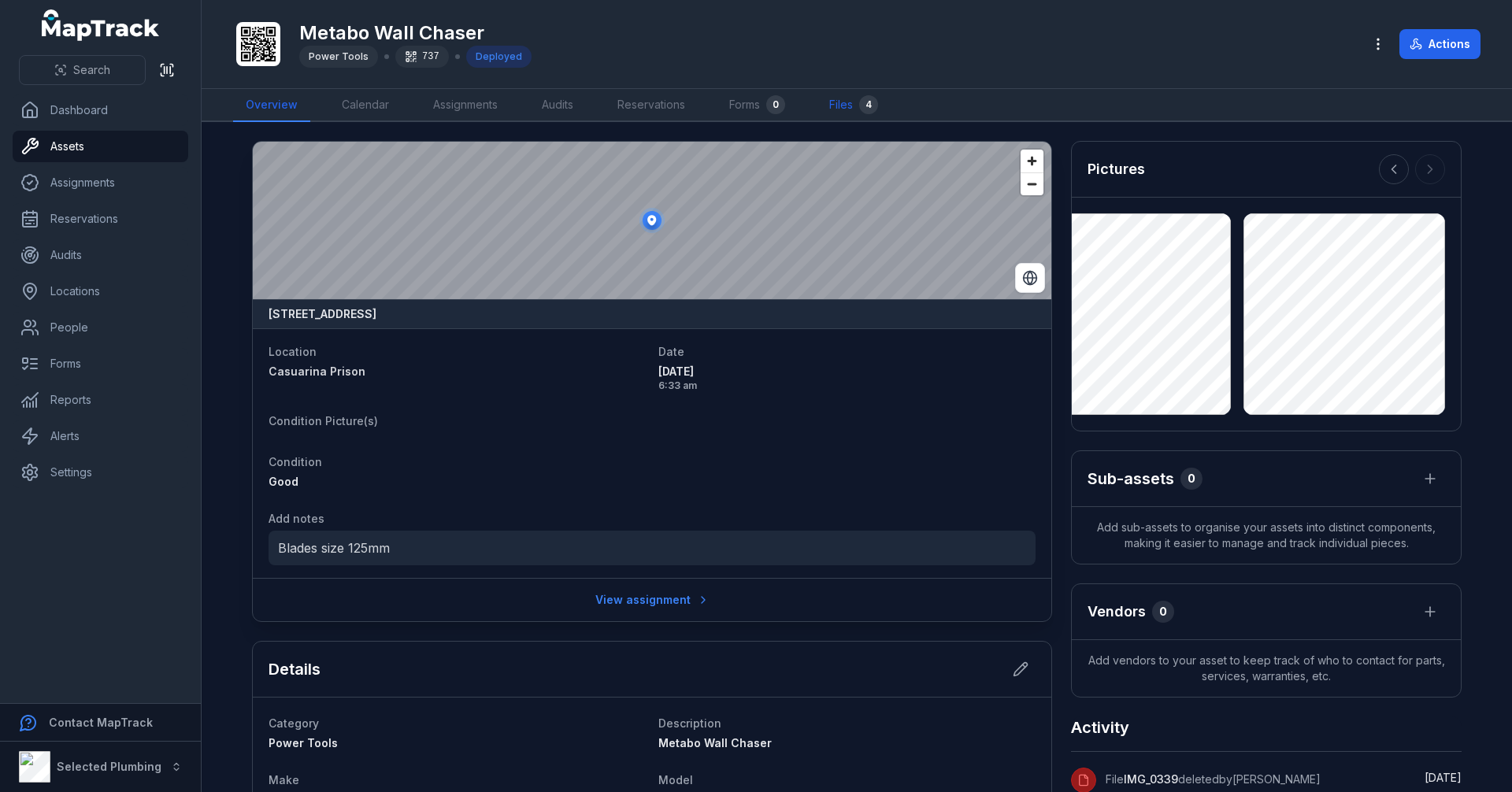
click at [857, 106] on link "Files 4" at bounding box center [854, 105] width 74 height 33
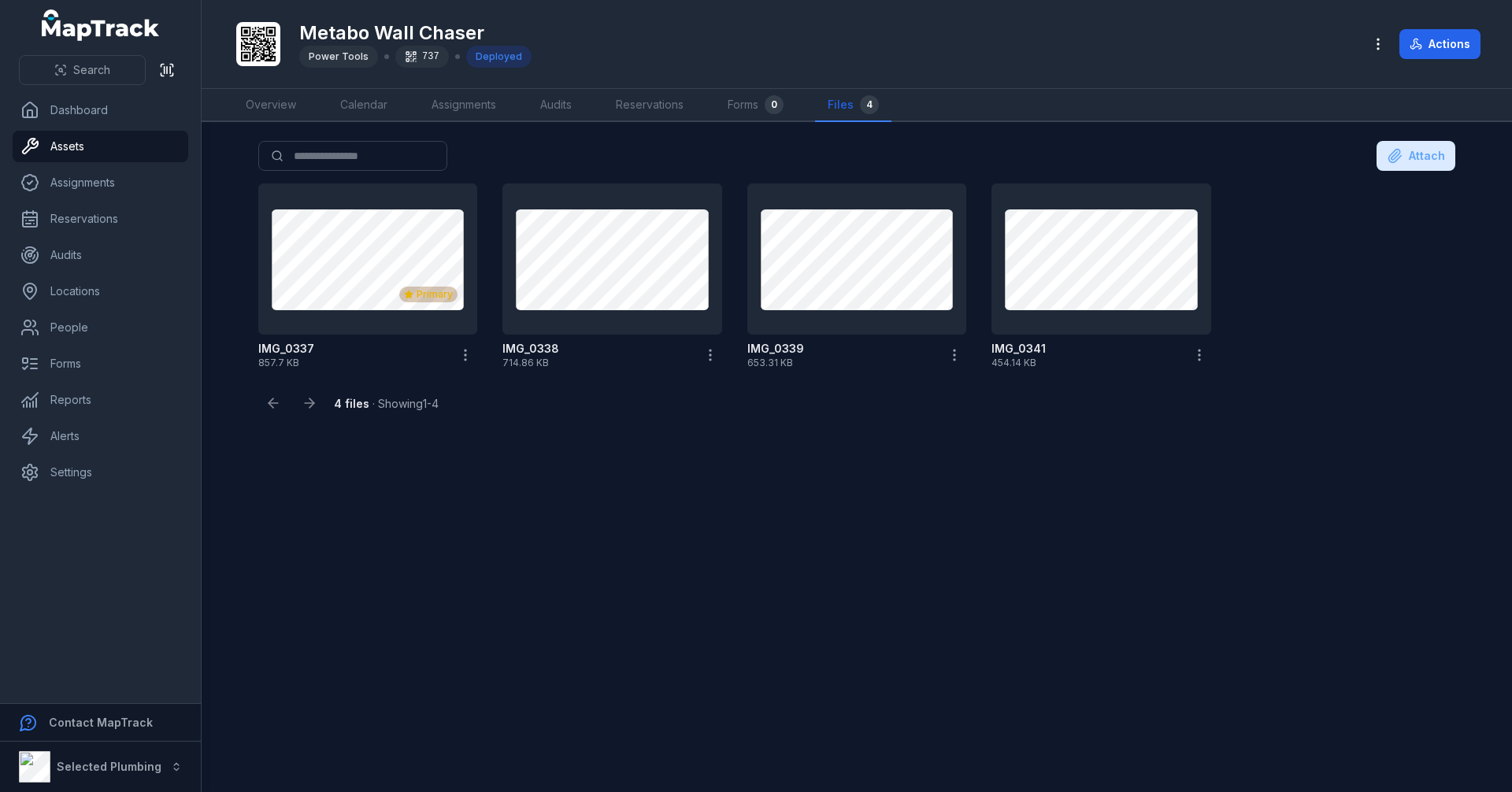
click at [755, 603] on main "Search for files Attach Primary IMG_0337 857.7 KB IMG_0338 714.86 KB IMG_0339 6…" at bounding box center [856, 457] width 1311 height 670
click at [274, 108] on link "Overview" at bounding box center [270, 105] width 75 height 33
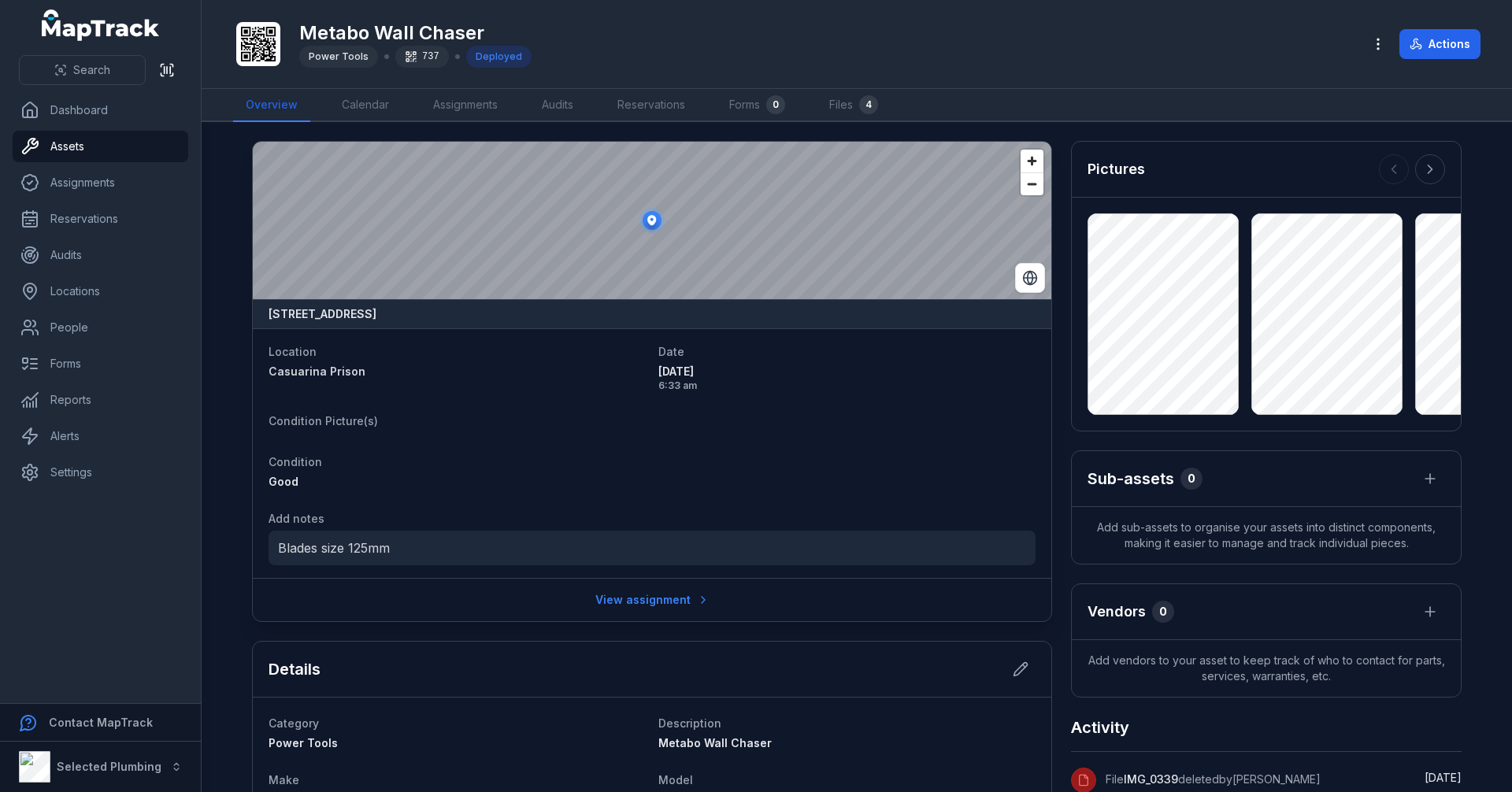
click at [439, 441] on dl "Location [GEOGRAPHIC_DATA] Date [DATE] 6:33 am Condition Picture(s) Condition G…" at bounding box center [652, 453] width 767 height 223
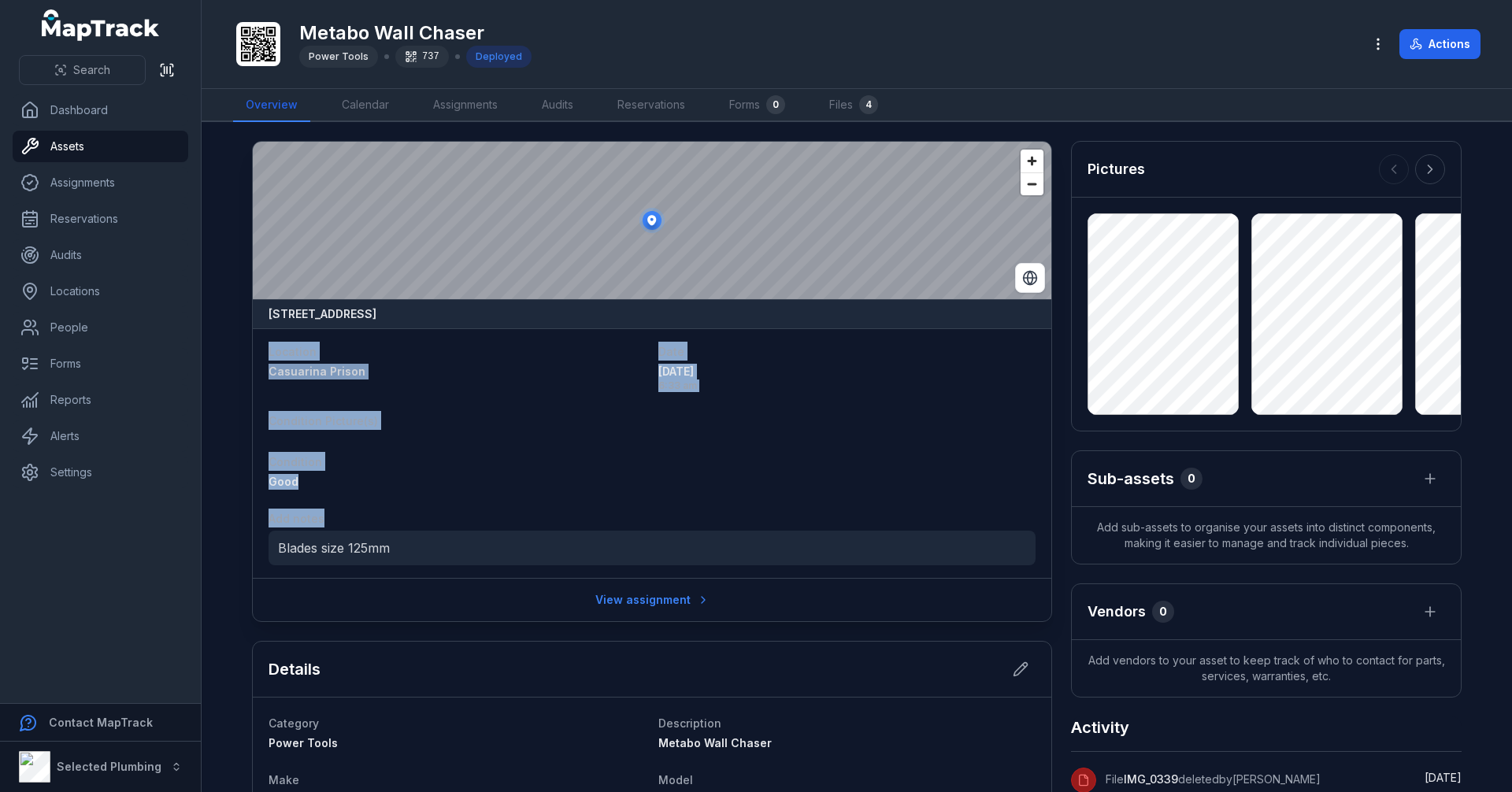
drag, startPoint x: 259, startPoint y: 345, endPoint x: 813, endPoint y: 471, distance: 568.1
click at [813, 471] on div "Location [GEOGRAPHIC_DATA] Date [DATE] 6:33 am Condition Picture(s) Condition G…" at bounding box center [652, 453] width 799 height 250
click at [840, 440] on dl "Location [GEOGRAPHIC_DATA] Date [DATE] 6:33 am Condition Picture(s) Condition G…" at bounding box center [652, 453] width 767 height 223
